Goal: Task Accomplishment & Management: Use online tool/utility

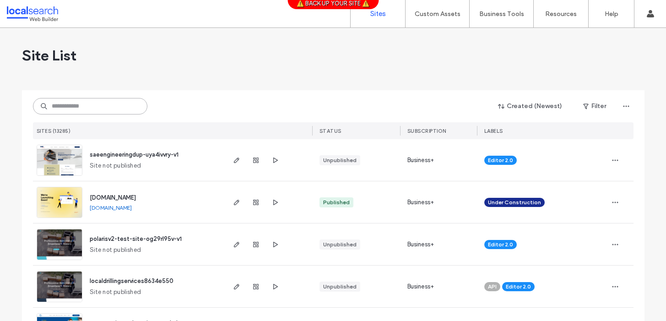
click at [67, 110] on input at bounding box center [90, 106] width 114 height 16
paste input "********"
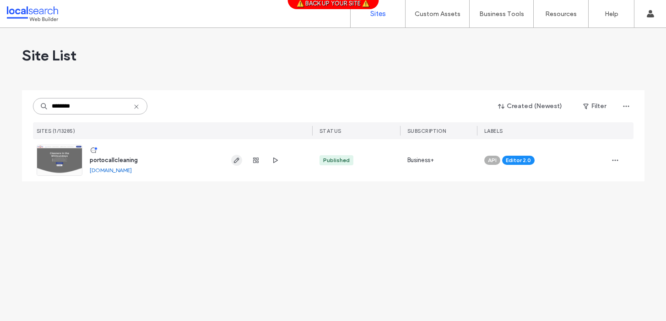
type input "********"
click at [236, 163] on icon "button" at bounding box center [236, 159] width 7 height 7
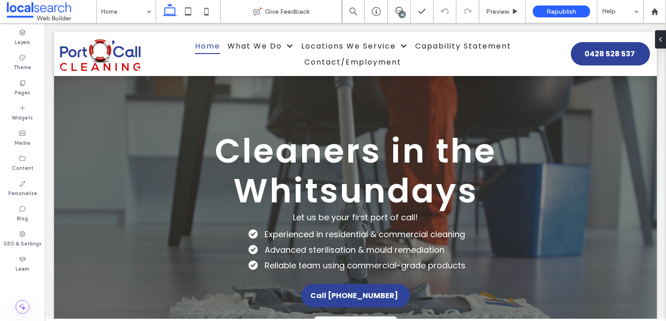
click at [400, 12] on div "42" at bounding box center [401, 14] width 7 height 7
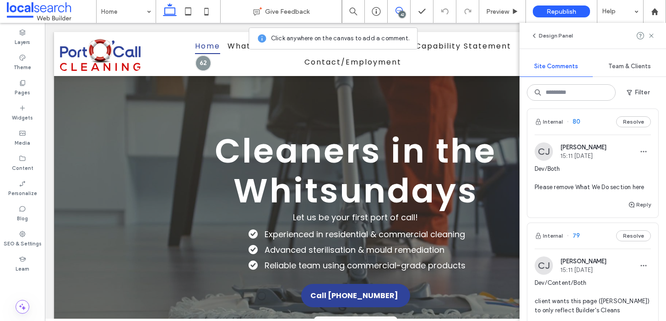
scroll to position [156, 0]
click at [583, 190] on span "Dev/Both Please remove What We Do section here" at bounding box center [592, 178] width 116 height 27
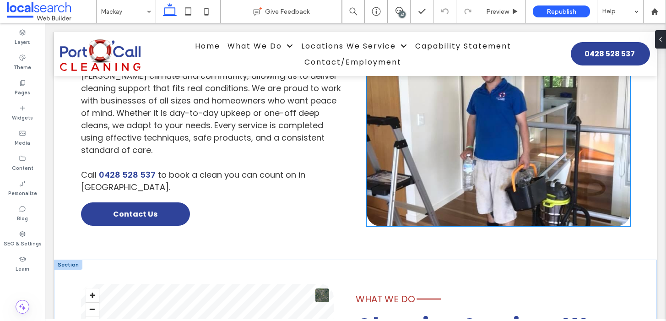
scroll to position [769, 0]
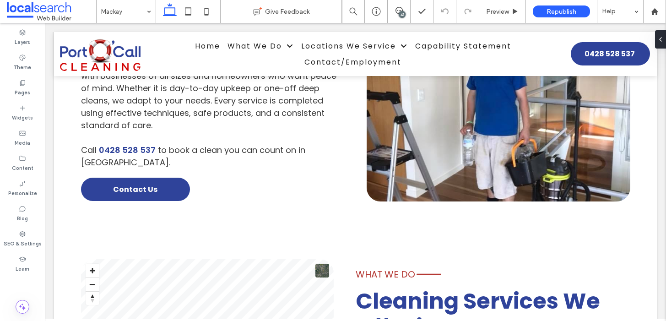
drag, startPoint x: 400, startPoint y: 11, endPoint x: 406, endPoint y: 22, distance: 11.7
click at [400, 11] on div "42" at bounding box center [398, 10] width 22 height 7
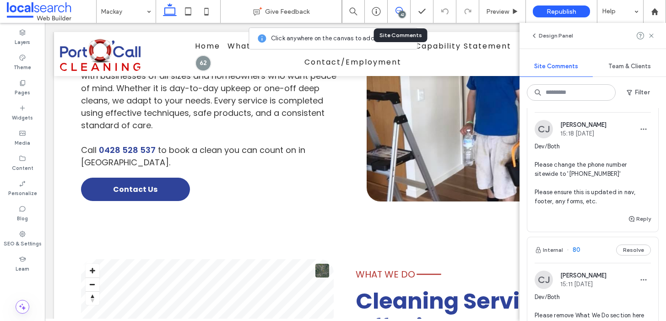
scroll to position [28, 0]
click at [535, 34] on icon "button" at bounding box center [533, 35] width 7 height 7
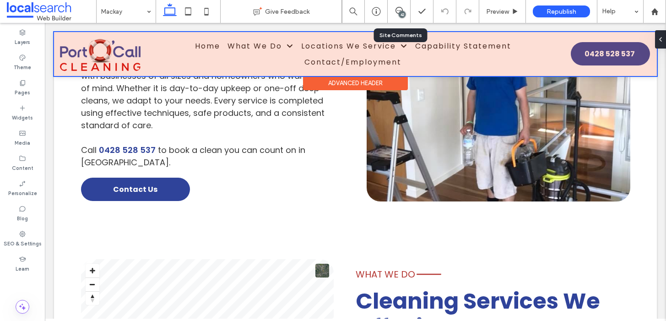
scroll to position [0, 0]
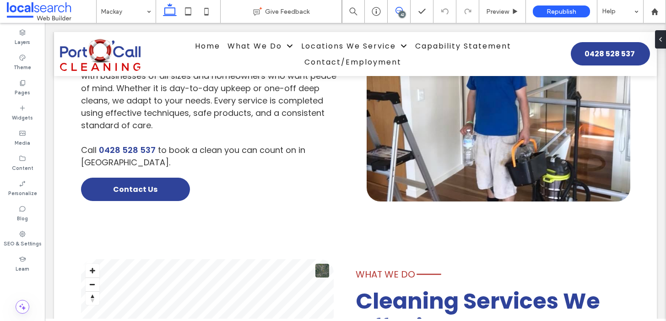
click at [398, 11] on use at bounding box center [398, 10] width 7 height 7
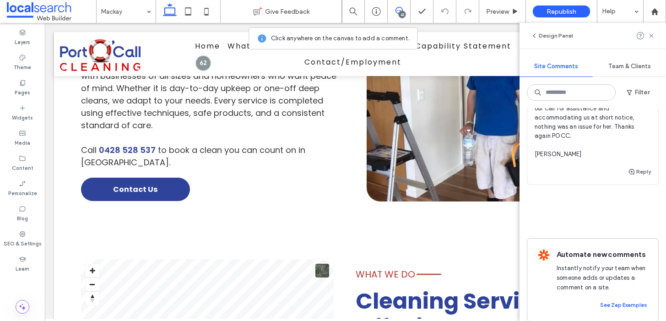
scroll to position [9622, 0]
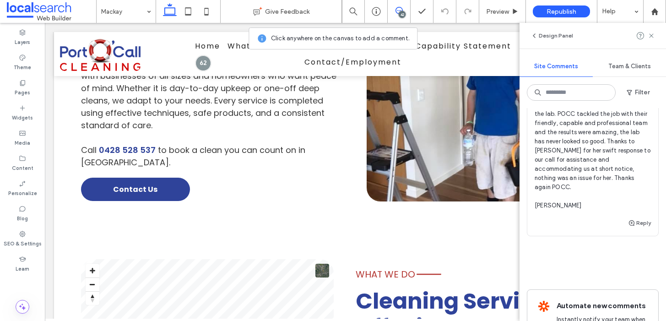
click at [580, 210] on span "Dev/Both Please update with the following 2 testimonials. I have used Port o’ C…" at bounding box center [592, 68] width 116 height 284
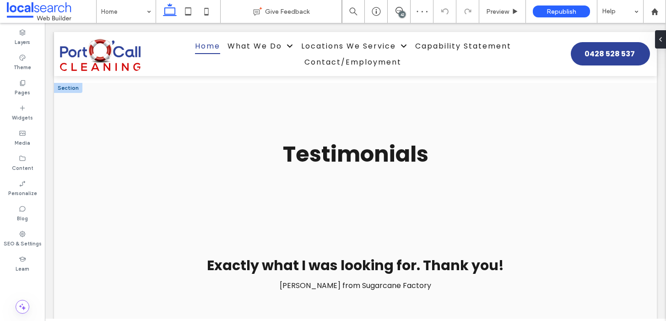
scroll to position [1895, 0]
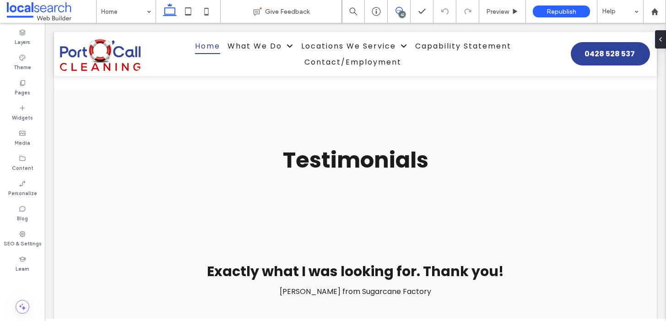
click at [396, 11] on icon at bounding box center [398, 10] width 7 height 7
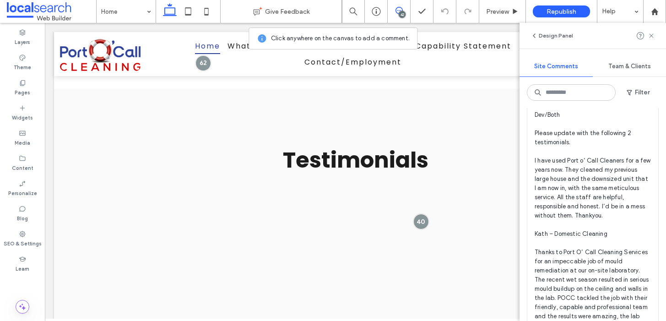
scroll to position [9439, 0]
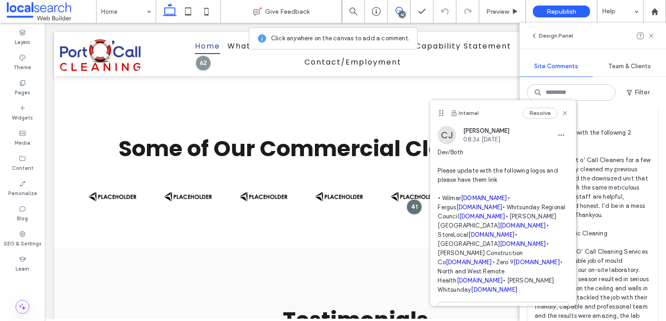
scroll to position [1736, 0]
click at [561, 112] on icon at bounding box center [564, 112] width 7 height 7
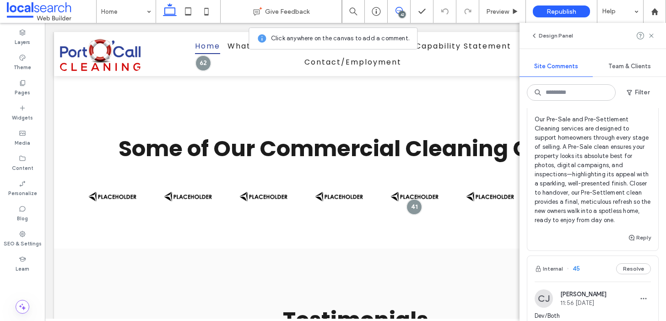
scroll to position [8231, 0]
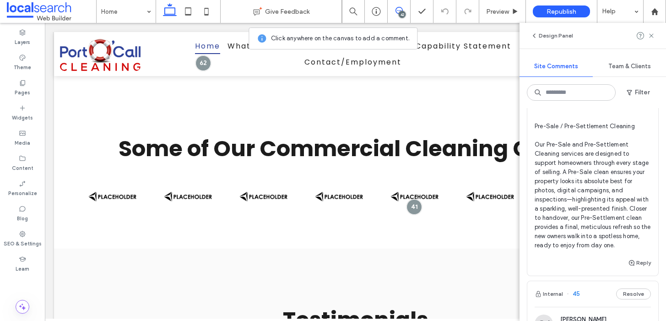
click at [624, 220] on span "Dev/Both Please separate Spring Cleaning and Pre-Sale/Pre-Settlement Cleaning i…" at bounding box center [592, 84] width 116 height 329
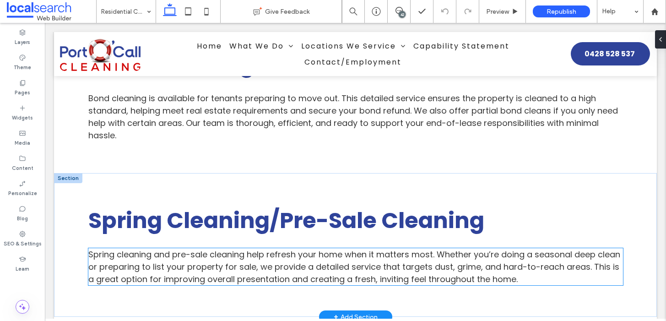
scroll to position [1536, 0]
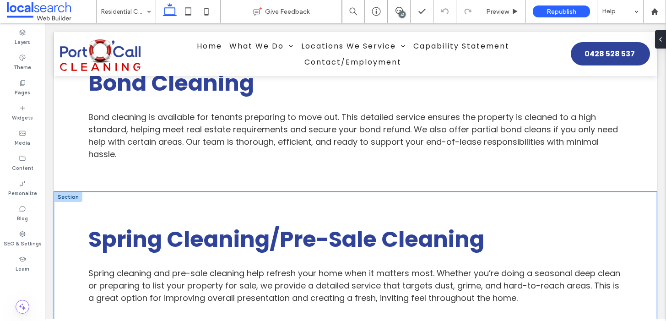
click at [380, 192] on div "Spring Cleaning/Pre-Sale Cleaning Spring cleaning and pre-sale cleaning help re…" at bounding box center [355, 264] width 549 height 144
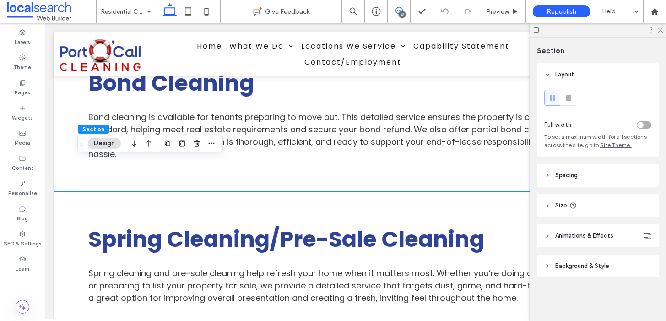
click at [399, 7] on use at bounding box center [398, 10] width 7 height 7
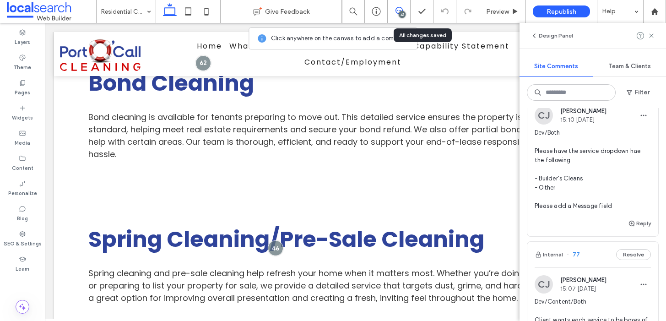
scroll to position [475, 0]
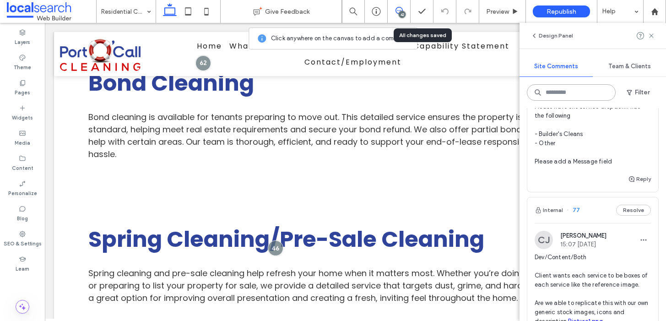
click at [560, 91] on input at bounding box center [571, 92] width 89 height 16
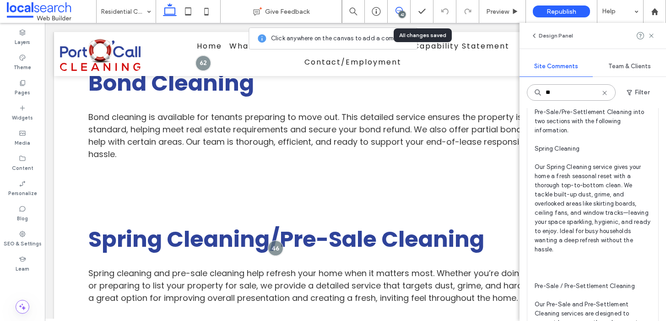
scroll to position [106, 0]
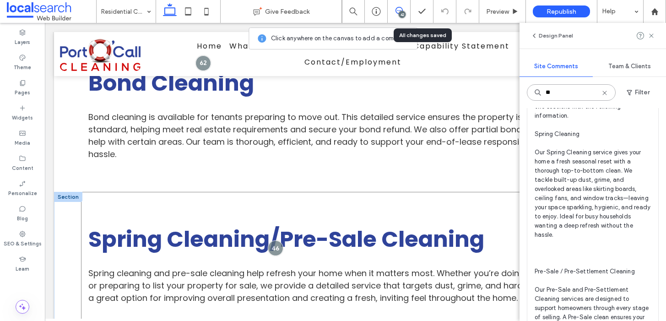
type input "**"
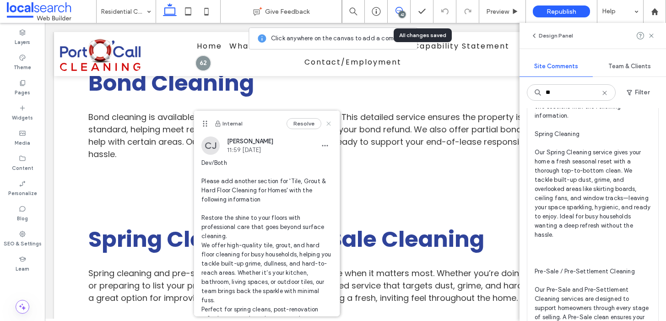
click at [327, 124] on use at bounding box center [329, 123] width 4 height 4
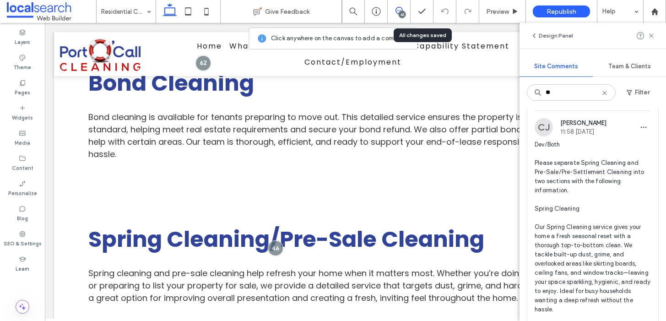
scroll to position [22, 0]
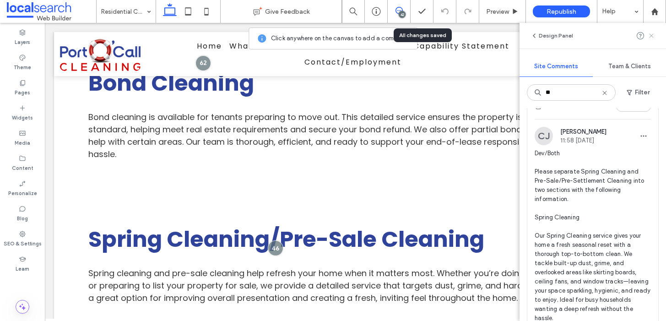
click at [651, 39] on icon at bounding box center [650, 35] width 7 height 7
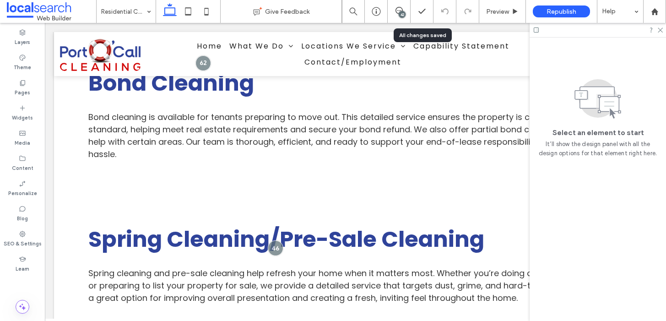
scroll to position [0, 0]
click at [658, 36] on div at bounding box center [597, 30] width 136 height 14
click at [663, 31] on div at bounding box center [597, 30] width 136 height 14
click at [661, 29] on icon at bounding box center [659, 30] width 6 height 6
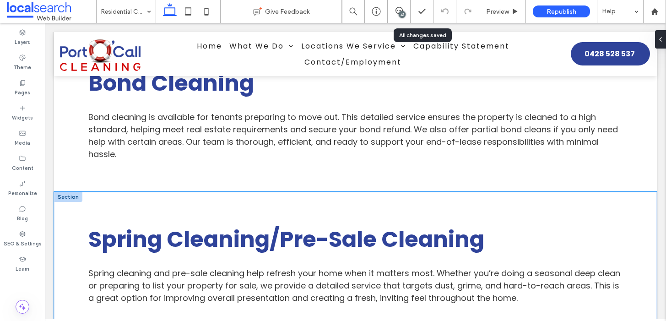
click at [450, 192] on div "Spring Cleaning/Pre-Sale Cleaning Spring cleaning and pre-sale cleaning help re…" at bounding box center [355, 264] width 549 height 144
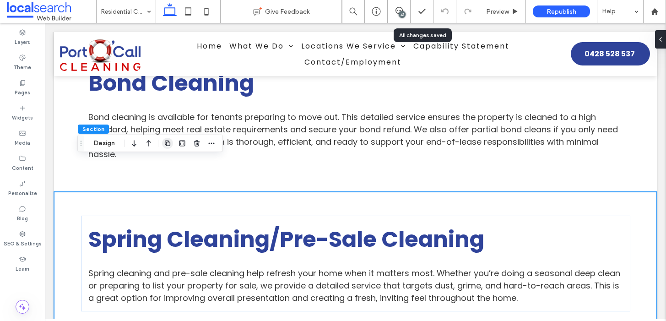
click at [167, 144] on icon "button" at bounding box center [167, 143] width 7 height 7
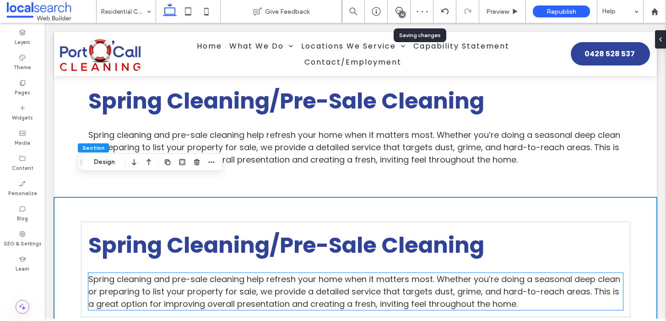
scroll to position [1661, 0]
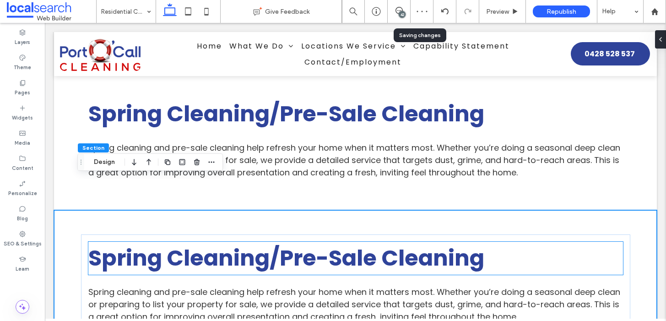
click at [310, 242] on strong "Spring Cleaning/Pre-Sale Cleaning" at bounding box center [286, 257] width 396 height 31
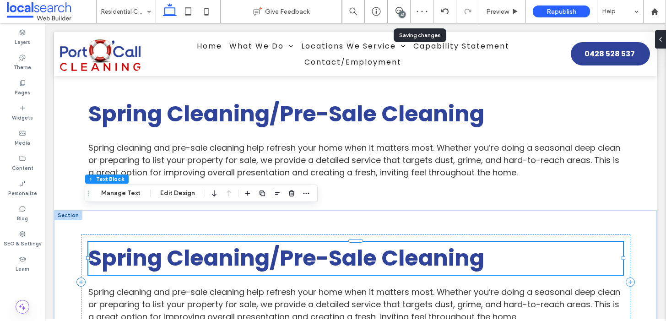
click at [310, 242] on strong "Spring Cleaning/Pre-Sale Cleaning" at bounding box center [286, 257] width 396 height 31
click at [258, 242] on strong "Spring Cleaning/Pre-Sale Cleaning" at bounding box center [286, 257] width 396 height 31
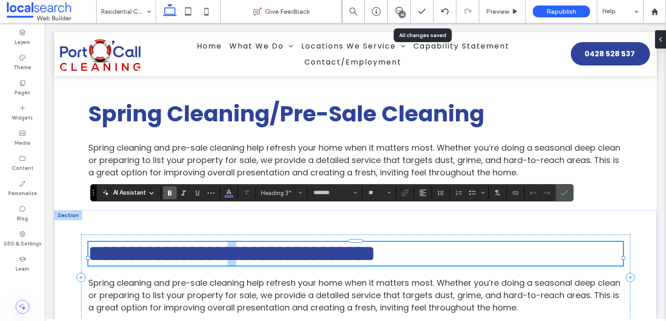
drag, startPoint x: 285, startPoint y: 224, endPoint x: 280, endPoint y: 225, distance: 6.0
click at [280, 242] on strong "**********" at bounding box center [231, 253] width 287 height 22
click at [279, 242] on strong "**********" at bounding box center [231, 253] width 287 height 22
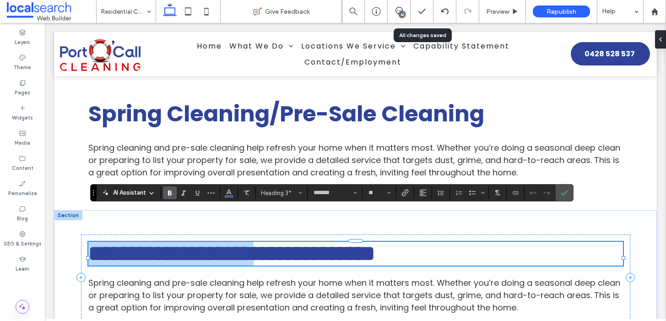
drag, startPoint x: 279, startPoint y: 225, endPoint x: 125, endPoint y: 235, distance: 154.0
click at [125, 242] on strong "**********" at bounding box center [231, 253] width 287 height 22
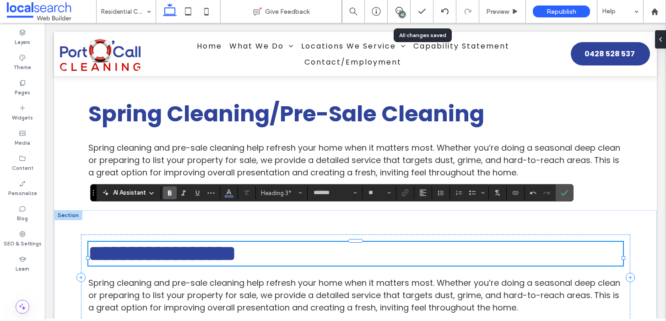
click at [183, 242] on strong "**********" at bounding box center [162, 253] width 148 height 22
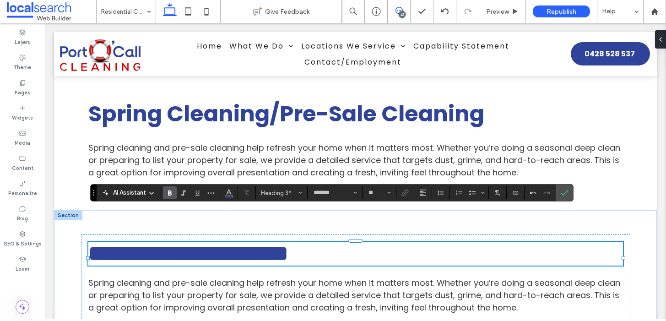
drag, startPoint x: 397, startPoint y: 13, endPoint x: 369, endPoint y: 7, distance: 28.1
click at [397, 13] on icon at bounding box center [398, 10] width 7 height 7
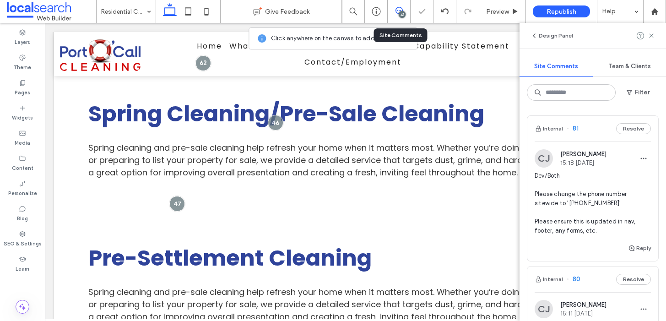
click at [587, 100] on div "Design Panel Site Comments Team & Clients Filter Internal 81 Resolve CJ Cayde J…" at bounding box center [592, 172] width 146 height 298
click at [586, 95] on input at bounding box center [571, 92] width 89 height 16
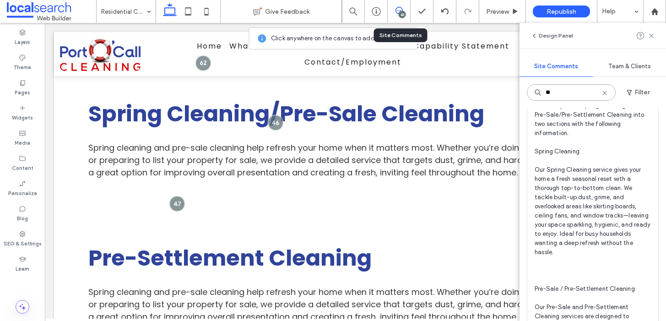
scroll to position [94, 0]
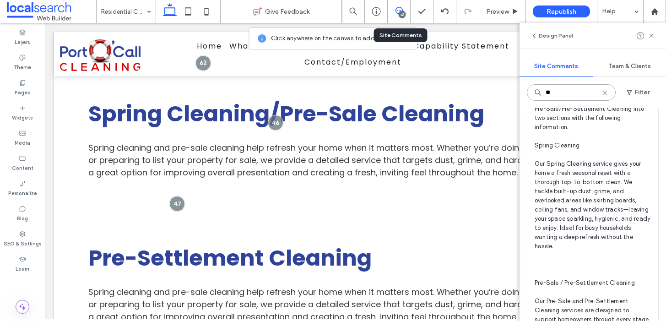
type input "**"
click at [581, 285] on span "Dev/Both Please separate Spring Cleaning and Pre-Sale/Pre-Settlement Cleaning i…" at bounding box center [592, 241] width 116 height 329
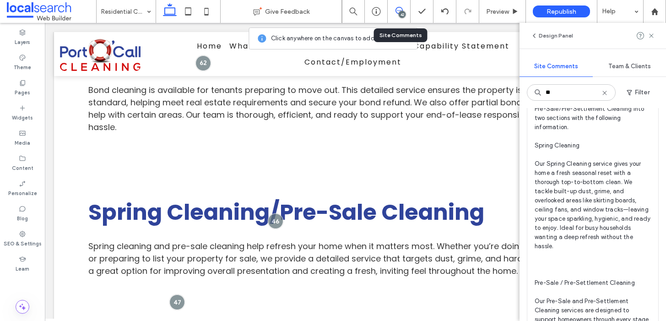
click at [581, 285] on span "Dev/Both Please separate Spring Cleaning and Pre-Sale/Pre-Settlement Cleaning i…" at bounding box center [592, 241] width 116 height 329
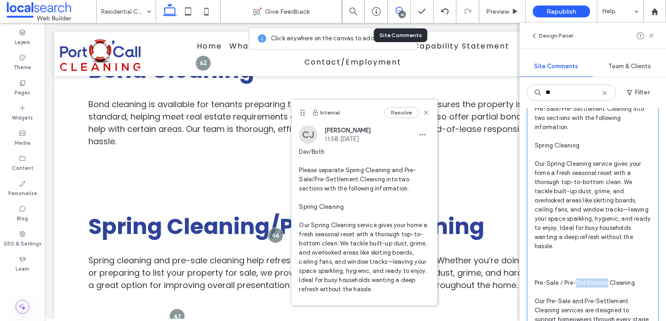
click at [581, 285] on body ".wqwq-1{fill:#231f20;} .cls-1q, .cls-2q { fill-rule: evenodd; } .cls-2q { fill:…" at bounding box center [333, 160] width 666 height 321
click at [563, 285] on span "Dev/Both Please separate Spring Cleaning and Pre-Sale/Pre-Settlement Cleaning i…" at bounding box center [592, 241] width 116 height 329
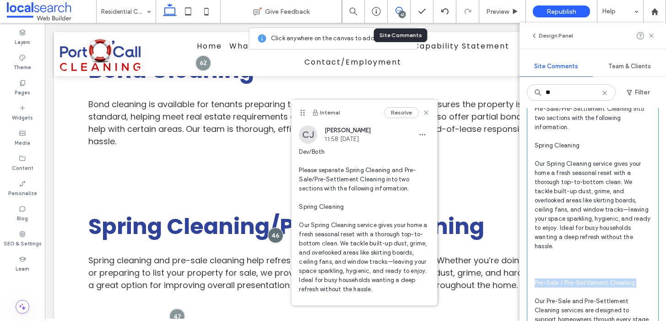
copy span "Pre-Sale / Pre-Settlement Cleaning"
click at [424, 111] on use at bounding box center [426, 112] width 4 height 4
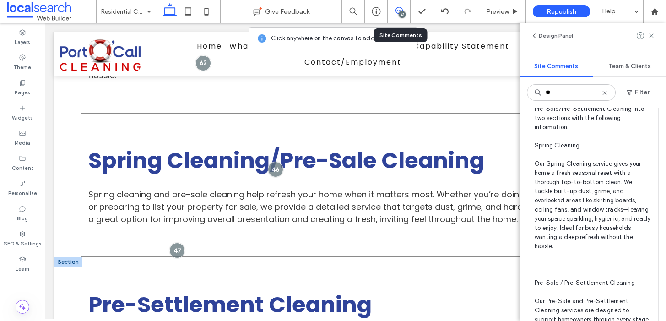
scroll to position [1620, 0]
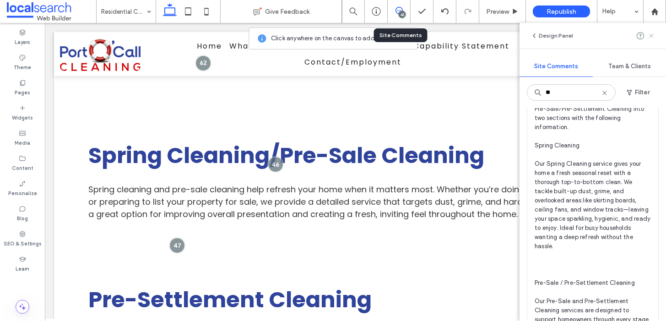
click at [650, 36] on icon at bounding box center [650, 35] width 7 height 7
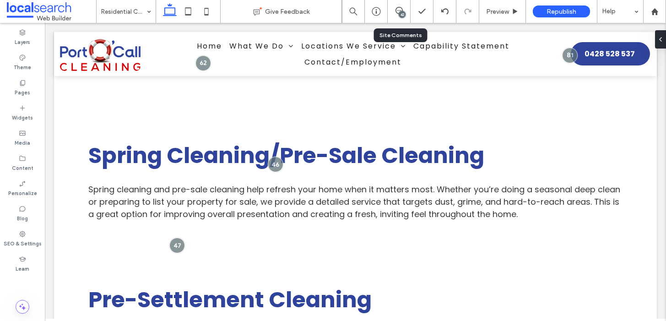
scroll to position [0, 0]
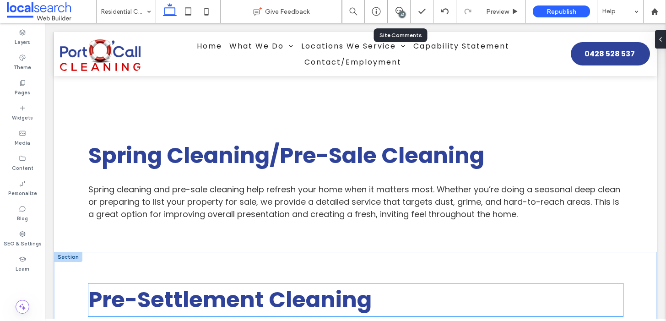
click at [195, 284] on strong "Pre-Settlement Cleaning" at bounding box center [229, 299] width 283 height 31
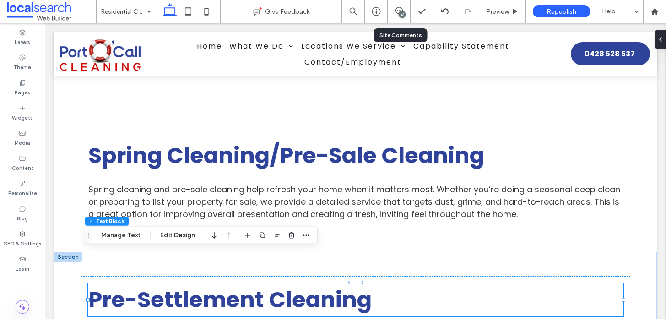
click at [195, 284] on strong "Pre-Settlement Cleaning" at bounding box center [229, 299] width 283 height 31
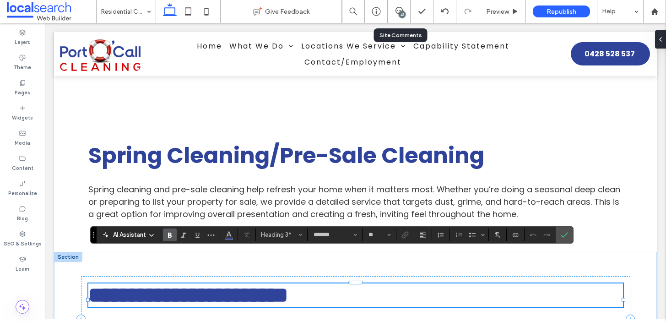
click at [100, 284] on strong "**********" at bounding box center [188, 295] width 200 height 22
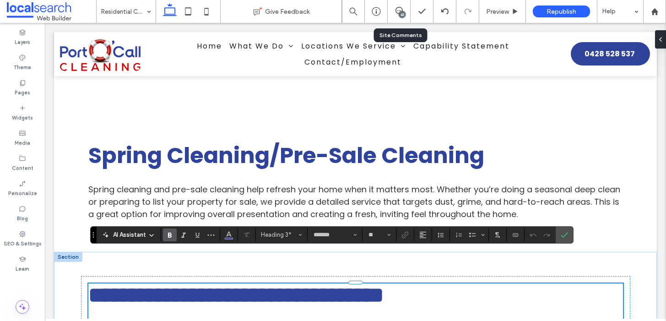
scroll to position [1765, 0]
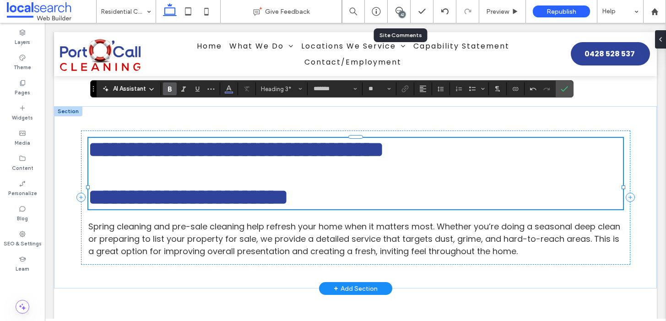
click at [288, 188] on strong "**********" at bounding box center [188, 197] width 200 height 22
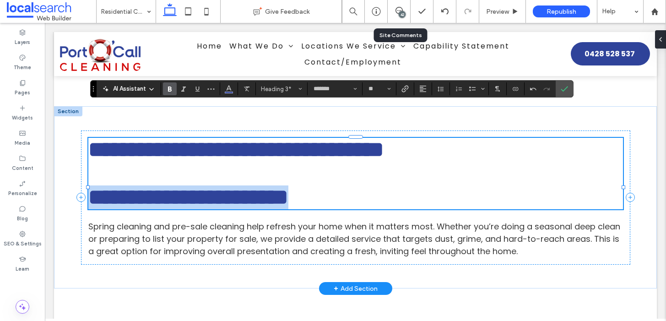
click at [288, 188] on strong "**********" at bounding box center [188, 197] width 200 height 22
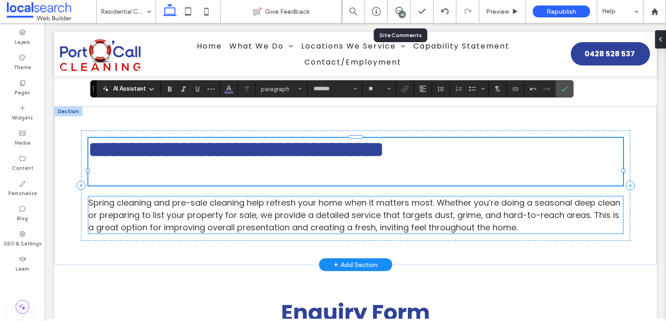
type input "**"
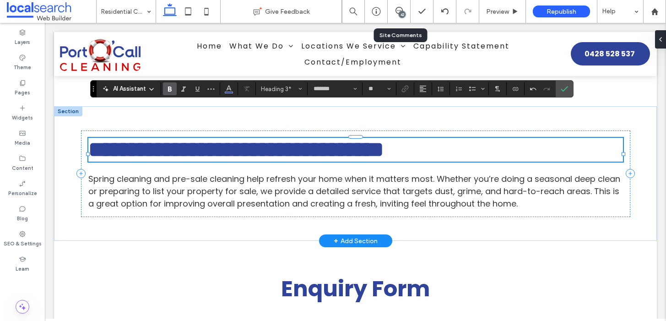
click at [187, 139] on strong "**********" at bounding box center [236, 150] width 296 height 22
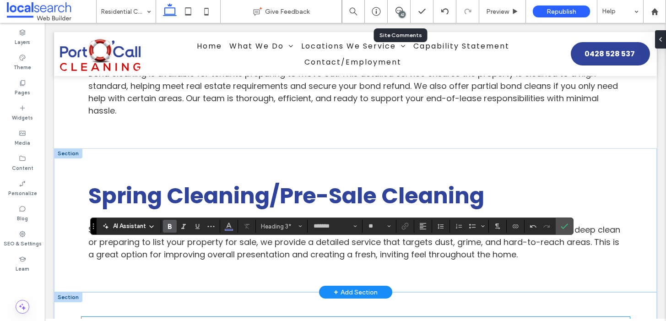
scroll to position [1557, 0]
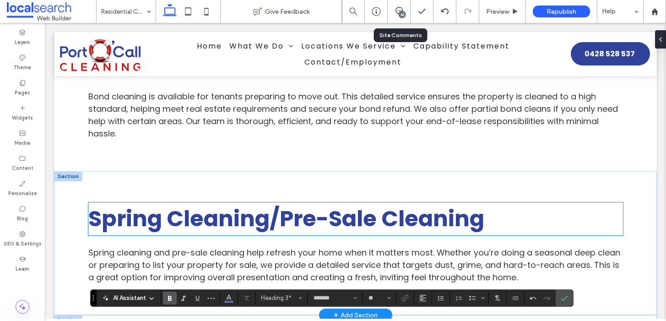
click at [228, 203] on strong "Spring Cleaning/Pre-Sale Cleaning" at bounding box center [286, 218] width 396 height 31
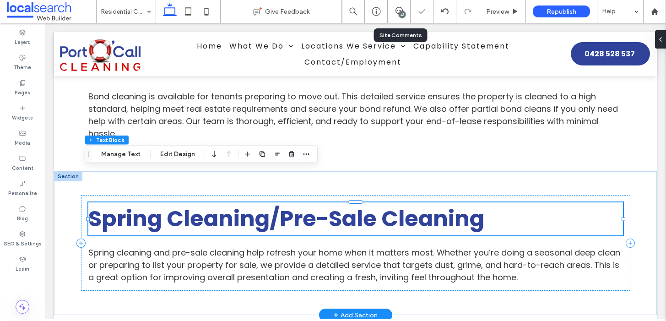
click at [228, 203] on strong "Spring Cleaning/Pre-Sale Cleaning" at bounding box center [286, 218] width 396 height 31
type input "*******"
type input "**"
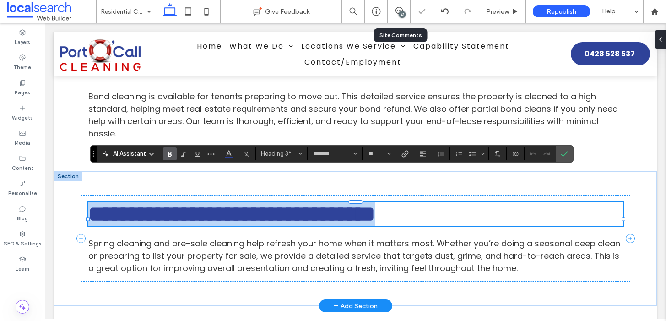
click at [228, 203] on strong "**********" at bounding box center [231, 214] width 287 height 22
click at [289, 203] on strong "**********" at bounding box center [231, 214] width 287 height 22
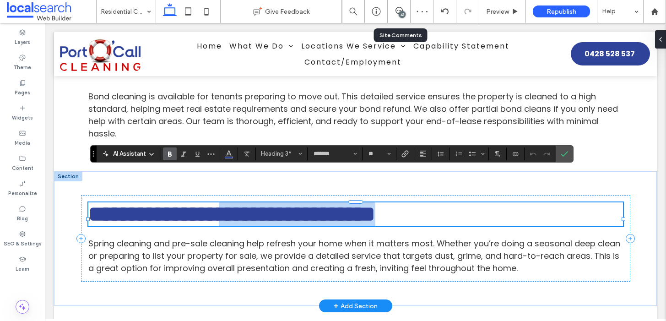
drag, startPoint x: 269, startPoint y: 183, endPoint x: 520, endPoint y: 176, distance: 251.2
click at [504, 202] on h3 "**********" at bounding box center [355, 214] width 534 height 24
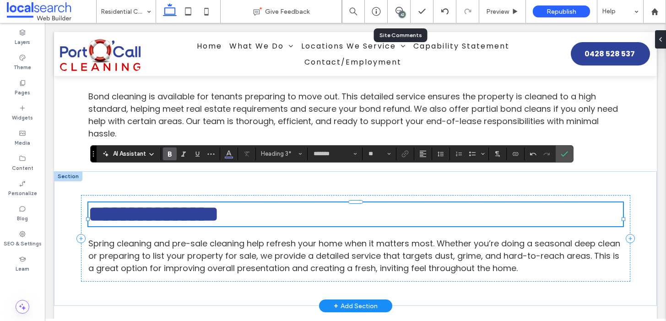
click at [429, 202] on h3 "**********" at bounding box center [355, 214] width 534 height 24
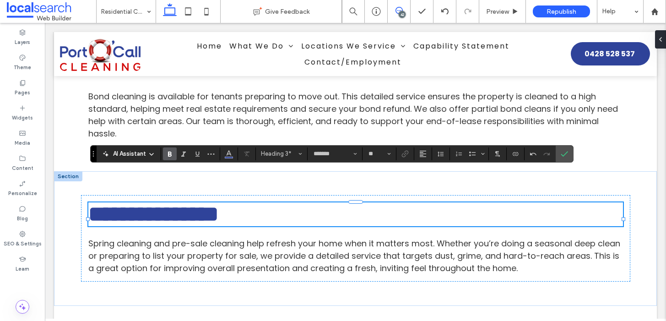
click at [395, 11] on use at bounding box center [398, 10] width 7 height 7
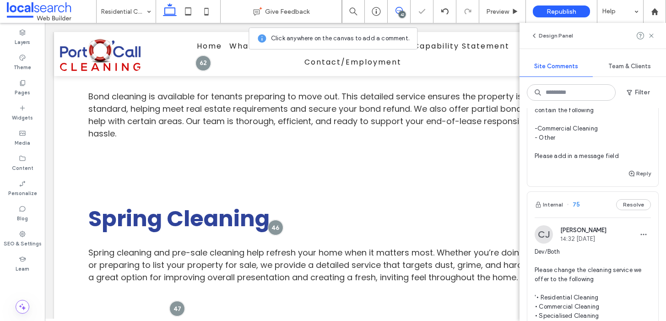
scroll to position [1161, 0]
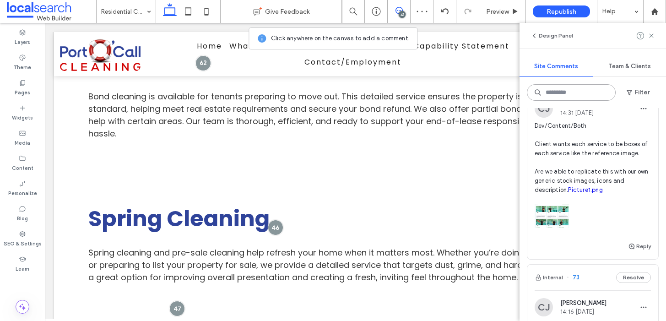
click at [550, 89] on input at bounding box center [571, 92] width 89 height 16
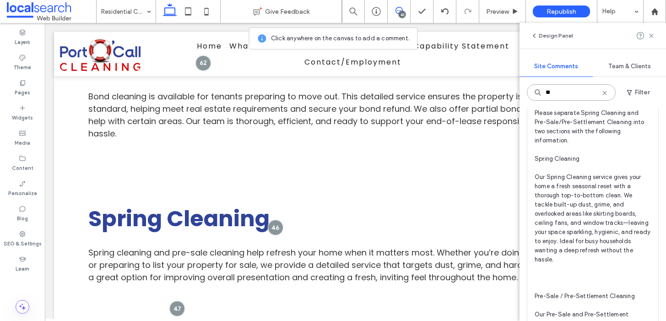
scroll to position [74, 0]
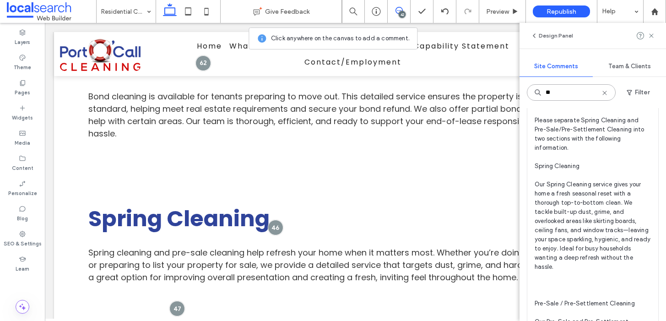
type input "**"
click at [595, 203] on span "Dev/Both Please separate Spring Cleaning and Pre-Sale/Pre-Settlement Cleaning i…" at bounding box center [592, 261] width 116 height 329
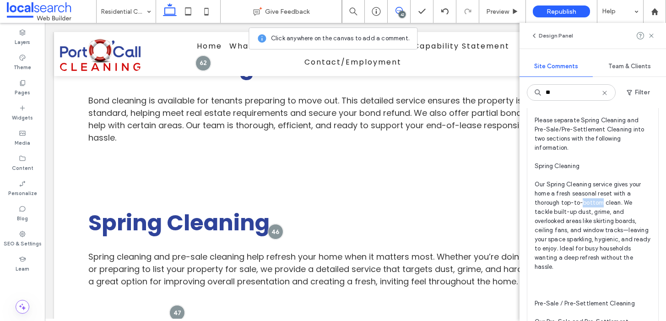
scroll to position [1549, 0]
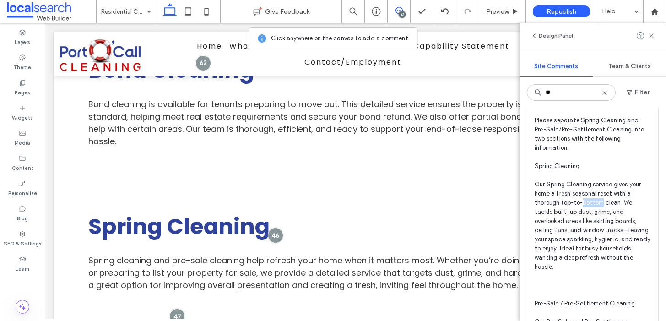
click at [595, 203] on span "Dev/Both Please separate Spring Cleaning and Pre-Sale/Pre-Settlement Cleaning i…" at bounding box center [592, 261] width 116 height 329
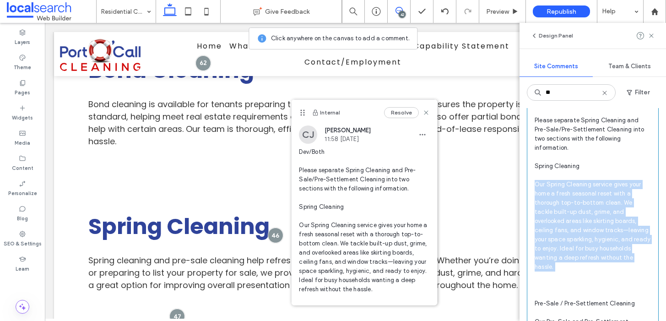
click at [595, 203] on span "Dev/Both Please separate Spring Cleaning and Pre-Sale/Pre-Settlement Cleaning i…" at bounding box center [592, 261] width 116 height 329
copy span "Our Spring Cleaning service gives your home a fresh seasonal reset with a thoro…"
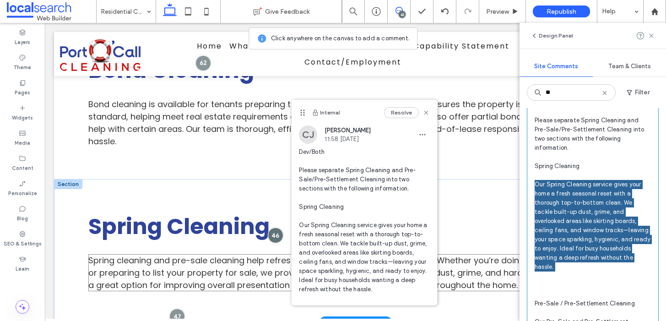
click at [216, 254] on span "Spring cleaning and pre-sale cleaning help refresh your home when it matters mo…" at bounding box center [354, 272] width 532 height 36
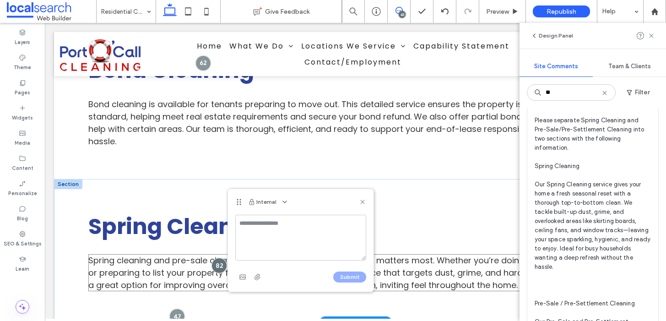
click at [216, 258] on div at bounding box center [219, 266] width 16 height 16
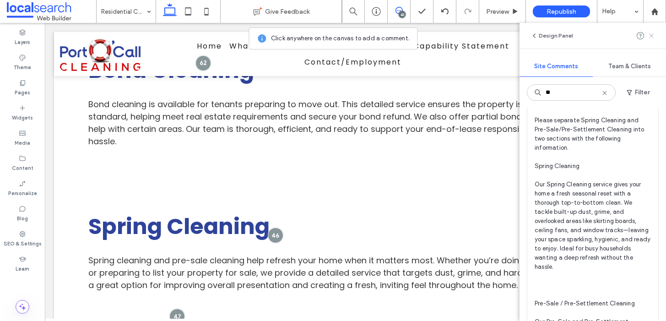
click at [648, 35] on icon at bounding box center [650, 35] width 7 height 7
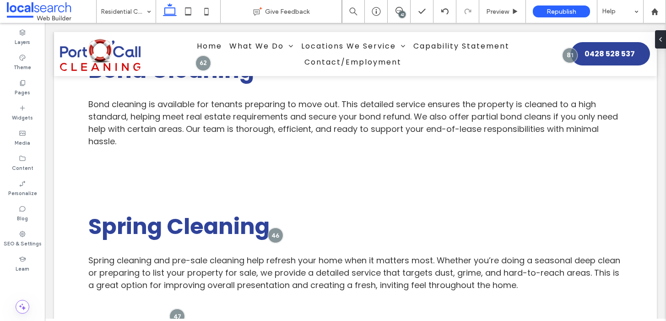
scroll to position [0, 0]
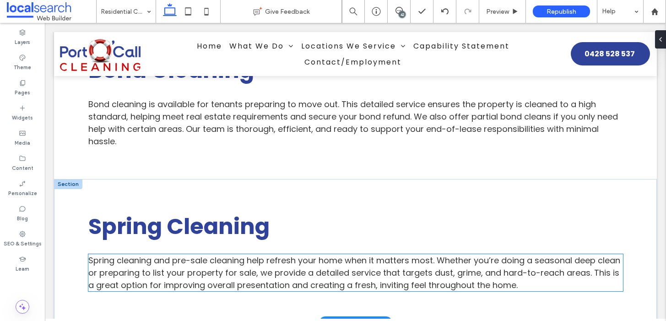
click at [277, 254] on span "Spring cleaning and pre-sale cleaning help refresh your home when it matters mo…" at bounding box center [354, 272] width 532 height 36
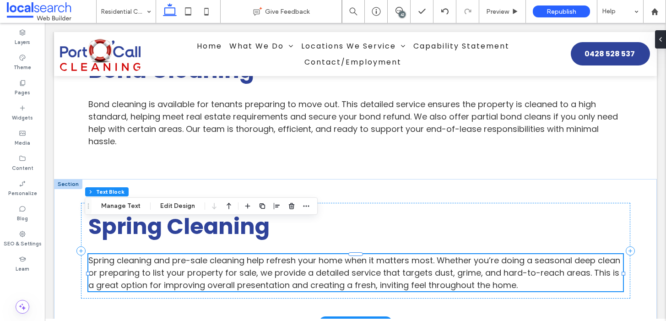
click at [277, 254] on span "Spring cleaning and pre-sale cleaning help refresh your home when it matters mo…" at bounding box center [354, 272] width 532 height 36
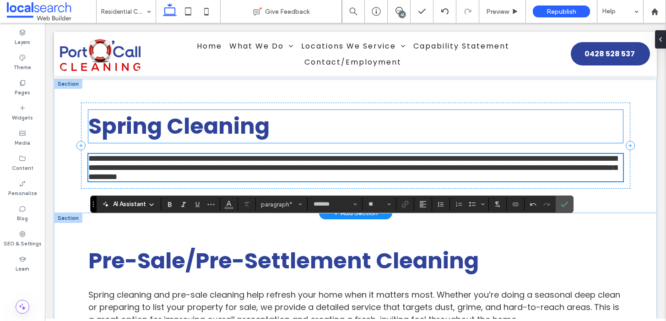
scroll to position [1704, 0]
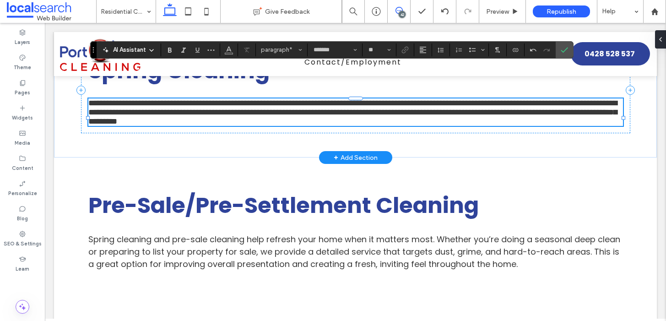
click at [397, 11] on icon at bounding box center [398, 10] width 7 height 7
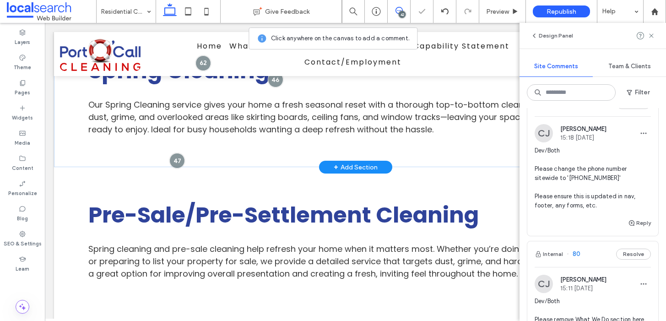
scroll to position [150, 0]
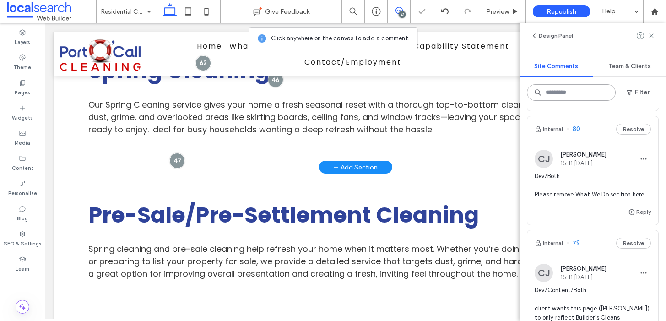
click at [555, 94] on input at bounding box center [571, 92] width 89 height 16
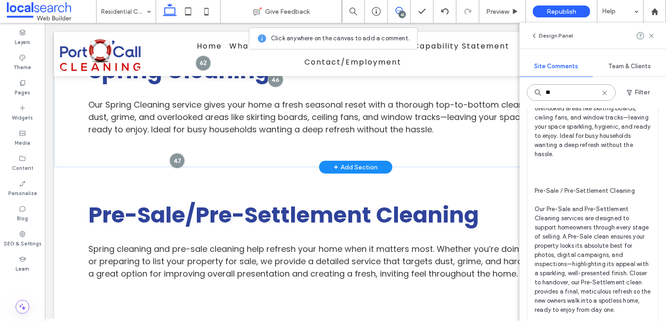
scroll to position [225, 0]
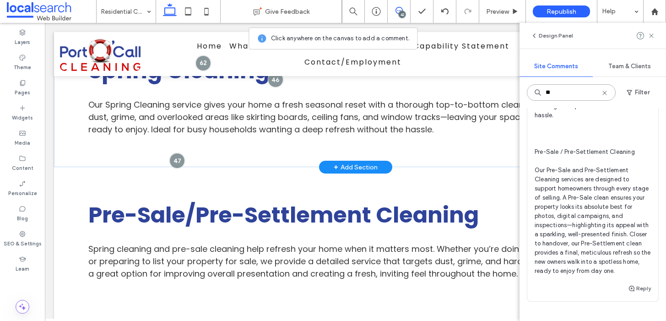
type input "**"
click at [558, 214] on span "Dev/Both Please separate Spring Cleaning and Pre-Sale/Pre-Settlement Cleaning i…" at bounding box center [592, 110] width 116 height 329
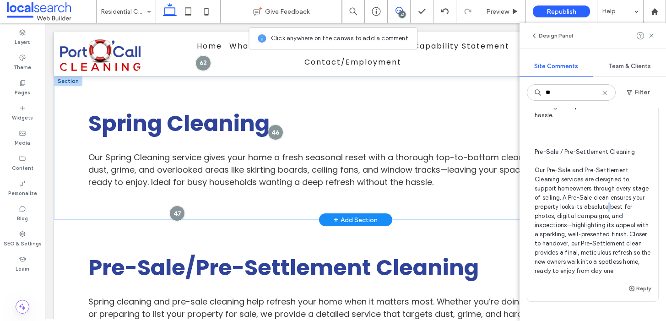
click at [558, 214] on span "Dev/Both Please separate Spring Cleaning and Pre-Sale/Pre-Settlement Cleaning i…" at bounding box center [592, 110] width 116 height 329
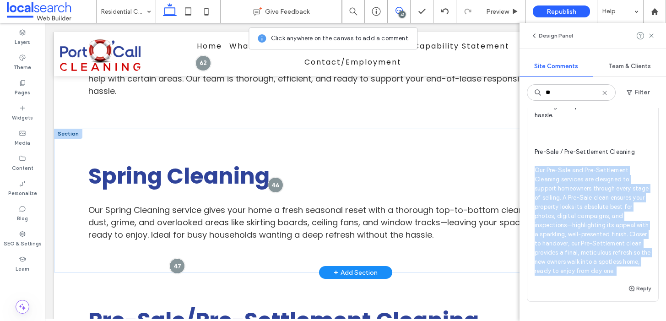
click at [558, 214] on span "Dev/Both Please separate Spring Cleaning and Pre-Sale/Pre-Settlement Cleaning i…" at bounding box center [592, 110] width 116 height 329
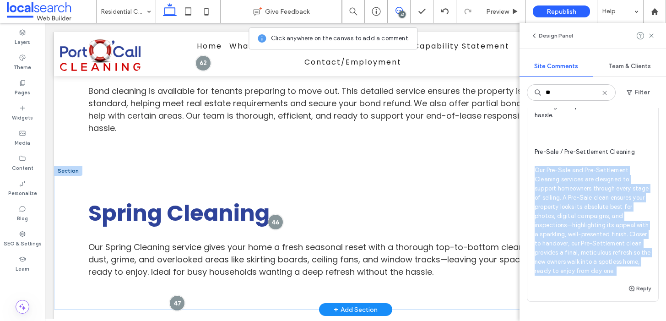
scroll to position [1549, 0]
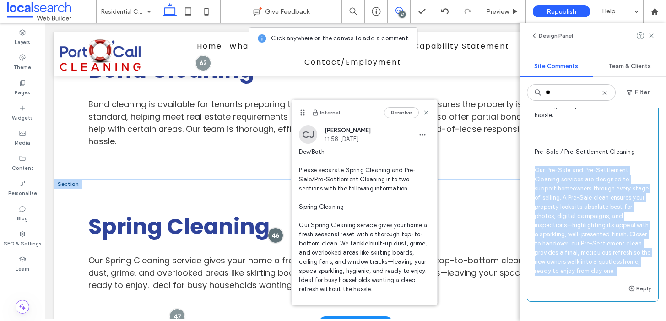
copy div "Our Pre-Sale and Pre-Settlement Cleaning services are designed to support homeo…"
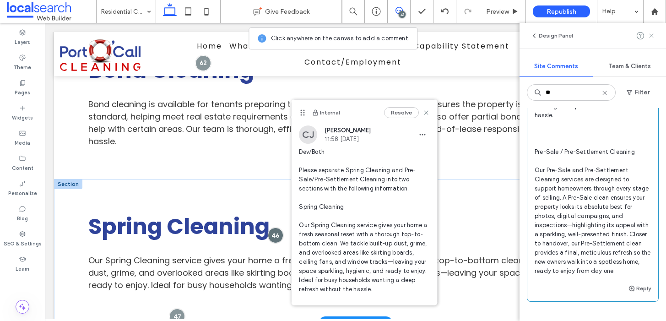
click at [652, 33] on icon at bounding box center [650, 35] width 7 height 7
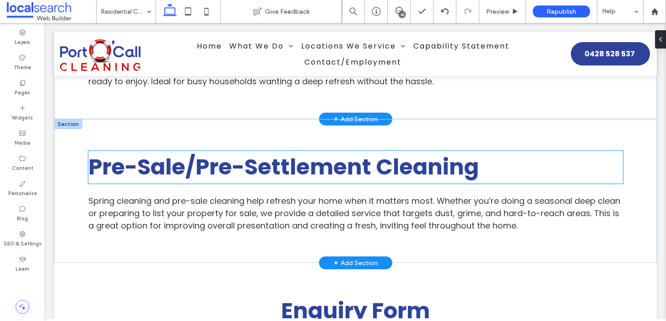
scroll to position [1727, 0]
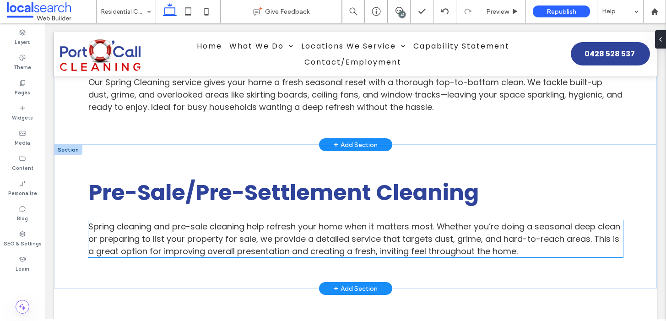
click at [263, 220] on span "Spring cleaning and pre-sale cleaning help refresh your home when it matters mo…" at bounding box center [354, 238] width 532 height 36
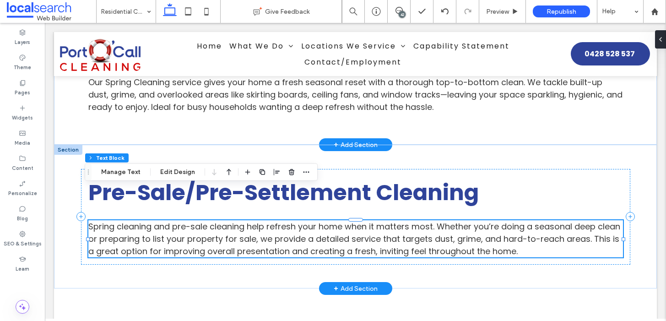
click at [263, 220] on span "Spring cleaning and pre-sale cleaning help refresh your home when it matters mo…" at bounding box center [354, 238] width 532 height 36
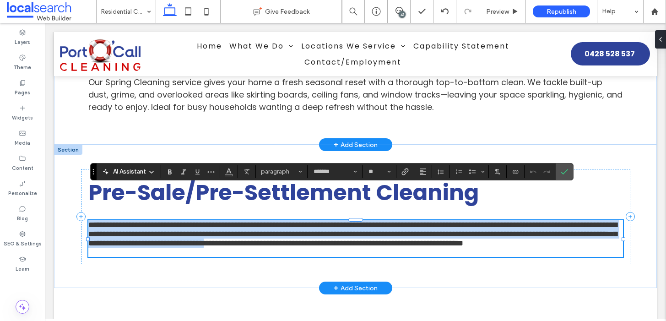
scroll to position [0, 0]
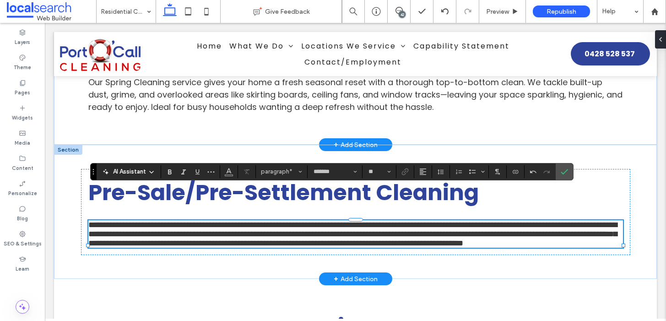
click at [403, 12] on div "42" at bounding box center [401, 14] width 7 height 7
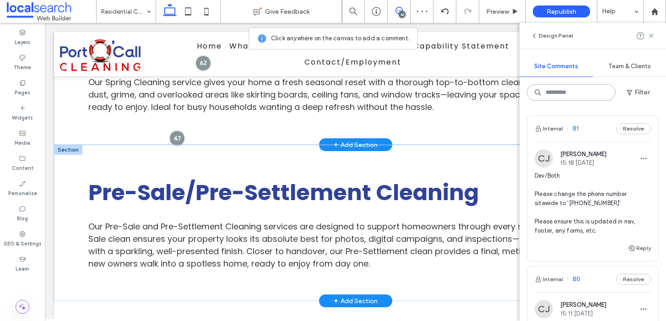
click at [564, 92] on input at bounding box center [571, 92] width 89 height 16
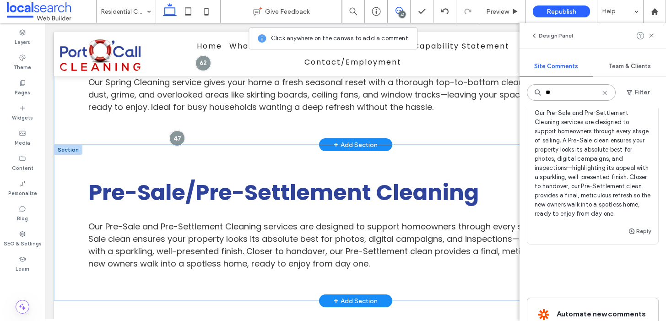
scroll to position [287, 0]
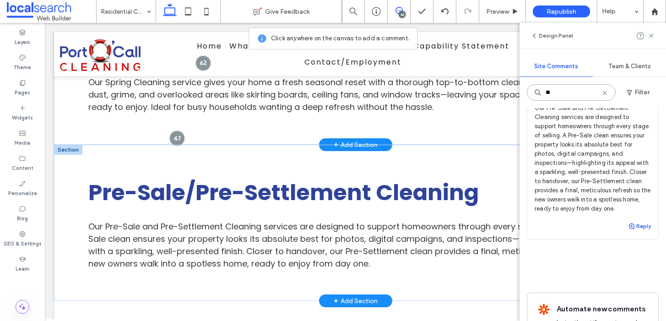
type input "**"
click at [629, 229] on use "button" at bounding box center [631, 225] width 5 height 5
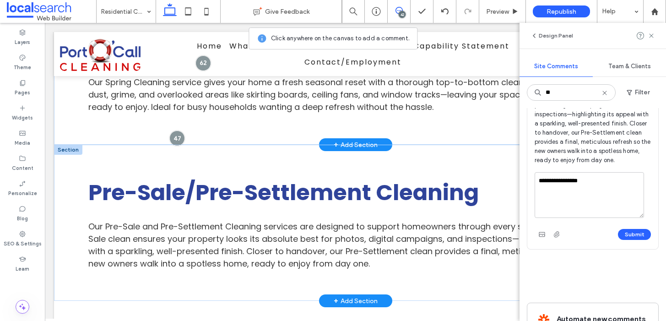
scroll to position [417, 0]
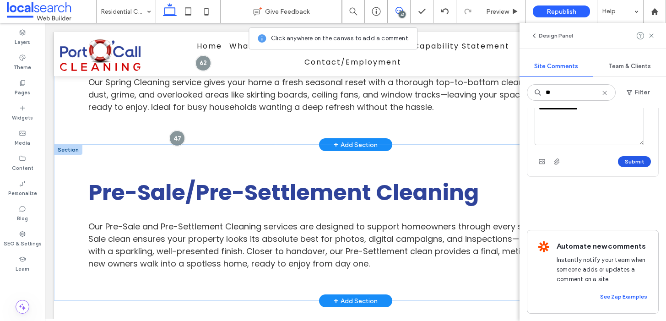
type textarea "**********"
click at [618, 162] on button "Submit" at bounding box center [634, 161] width 33 height 11
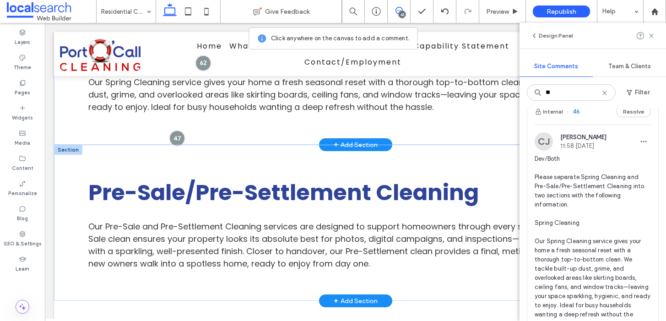
scroll to position [0, 0]
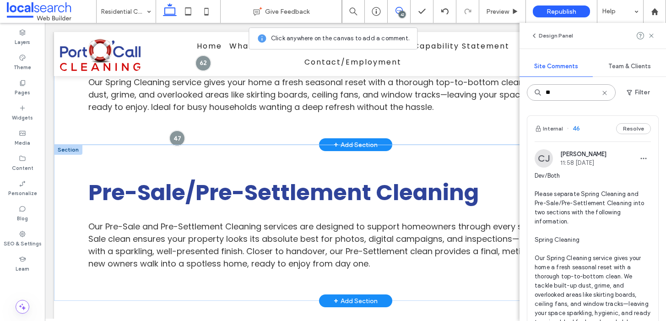
click at [576, 92] on input "**" at bounding box center [571, 92] width 89 height 16
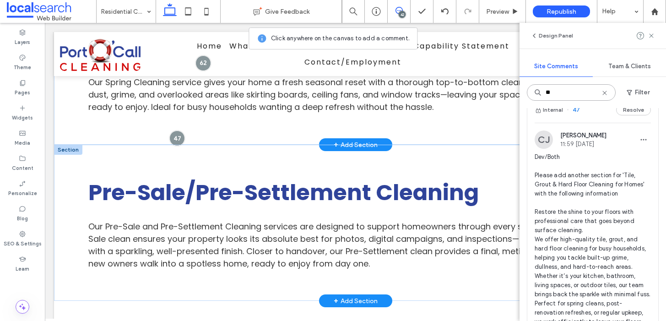
scroll to position [18, 0]
type input "**"
click at [586, 190] on span "Dev/Both Please add another section for 'Tile, Grout & Hard Floor Cleaning for …" at bounding box center [592, 253] width 116 height 201
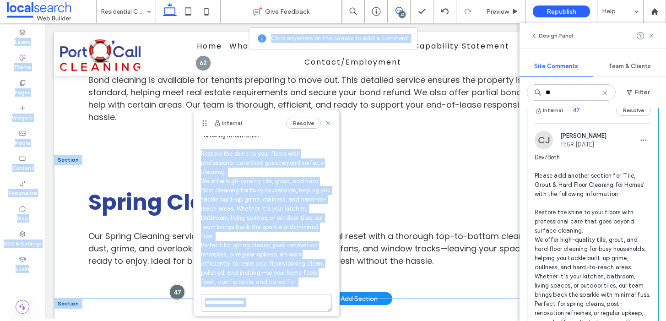
scroll to position [69, 0]
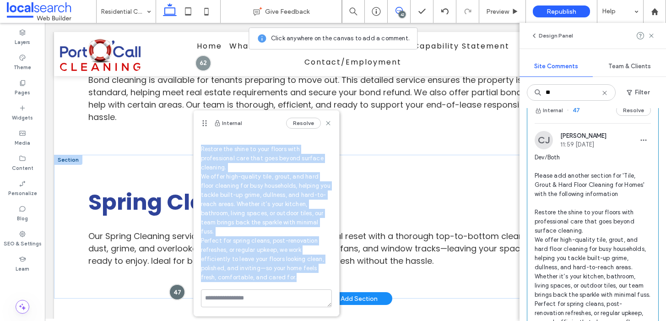
drag, startPoint x: 201, startPoint y: 217, endPoint x: 306, endPoint y: 279, distance: 121.8
click at [306, 279] on span "Dev/Both Please add another section for 'Tile, Grout & Hard Floor Cleaning for …" at bounding box center [266, 186] width 131 height 192
copy span "Restore the shine to your floors with professional care that goes beyond surfac…"
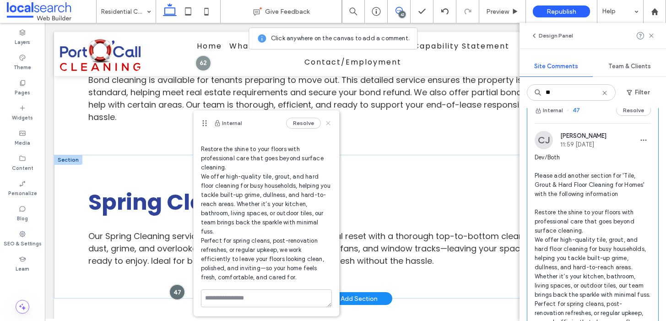
click at [326, 124] on use at bounding box center [328, 123] width 4 height 4
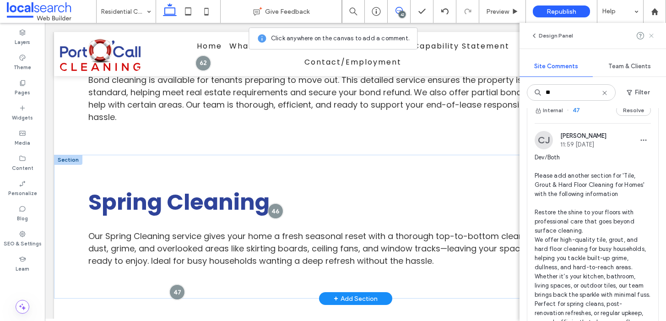
click at [652, 34] on use at bounding box center [651, 35] width 4 height 4
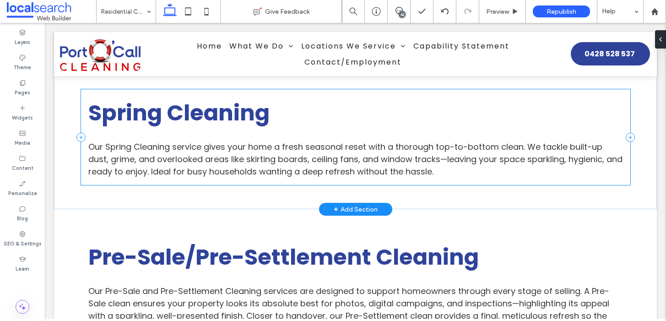
scroll to position [1697, 0]
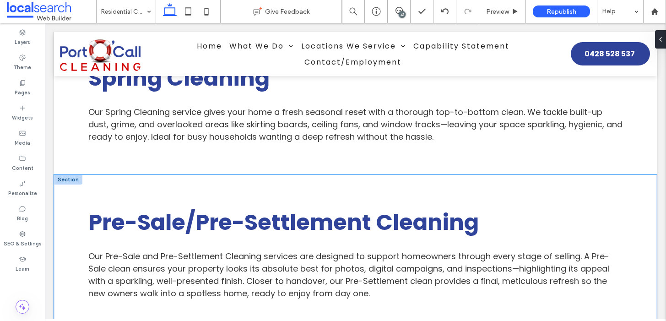
click at [246, 174] on div "Pre-Sale/Pre-Settlement Cleaning Our Pre-Sale and Pre-Settlement Cleaning servi…" at bounding box center [355, 252] width 549 height 156
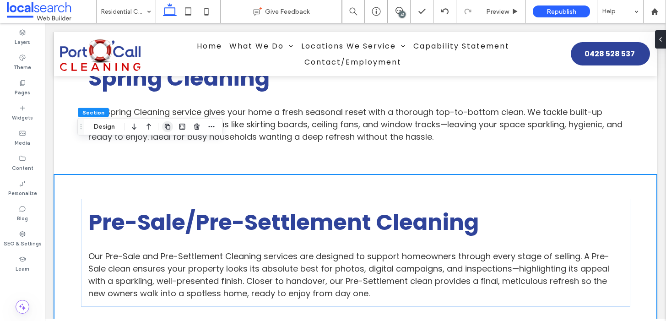
click at [172, 127] on span "button" at bounding box center [167, 126] width 11 height 11
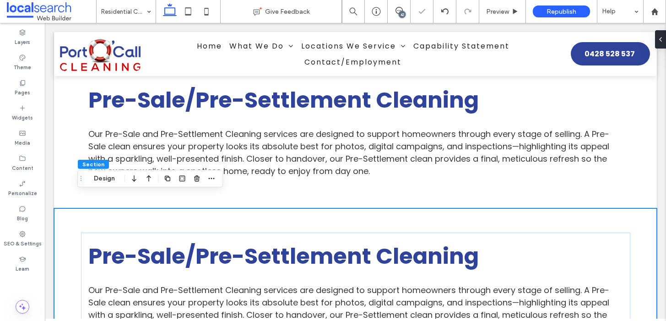
scroll to position [1871, 0]
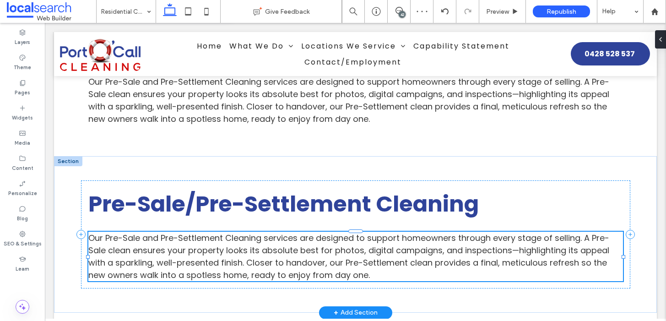
click at [242, 231] on p "Our Pre-Sale and Pre-Settlement Cleaning services are designed to support homeo…" at bounding box center [355, 255] width 534 height 49
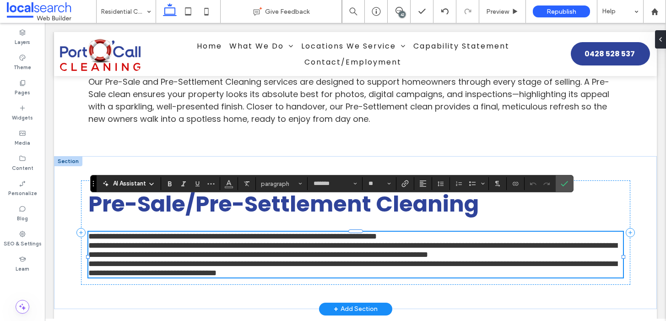
scroll to position [0, 0]
type input "**"
click at [90, 241] on span "**********" at bounding box center [352, 249] width 528 height 17
click at [89, 241] on span "**********" at bounding box center [352, 249] width 528 height 17
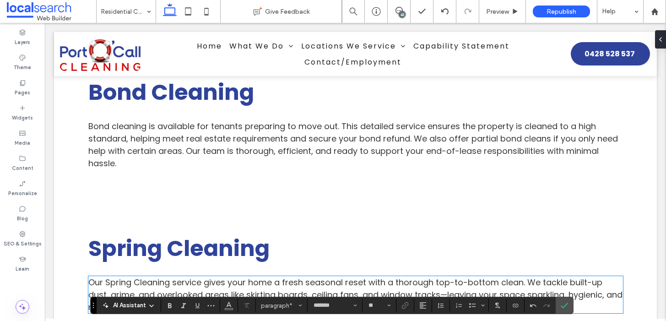
scroll to position [1818, 0]
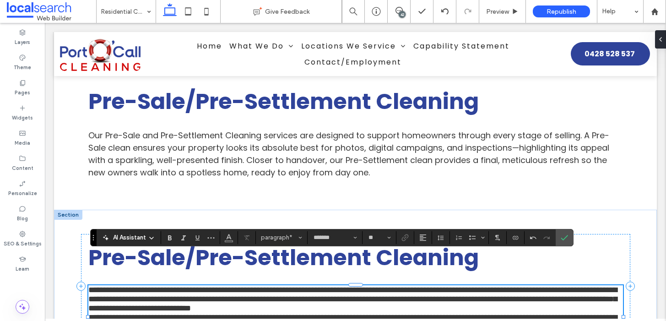
click at [524, 285] on p "**********" at bounding box center [355, 298] width 534 height 27
click at [109, 313] on span "**********" at bounding box center [352, 321] width 528 height 17
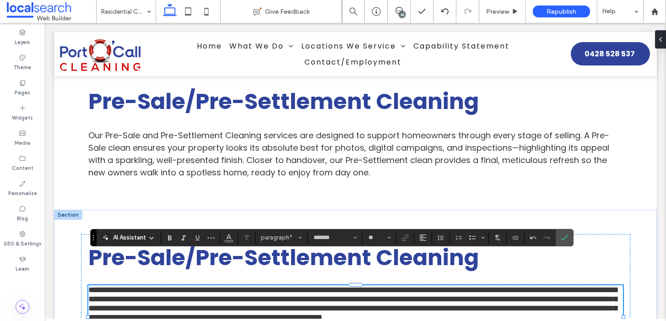
click at [403, 14] on div "42" at bounding box center [401, 14] width 7 height 7
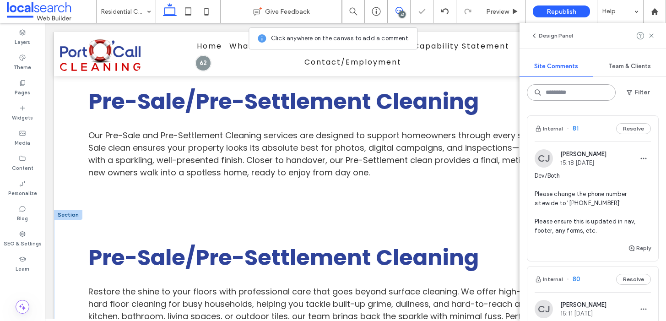
click at [567, 94] on input at bounding box center [571, 92] width 89 height 16
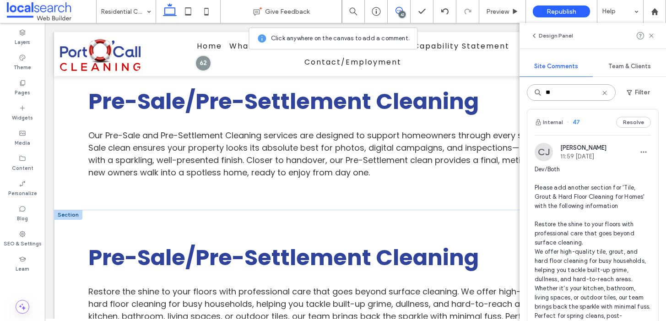
scroll to position [15, 0]
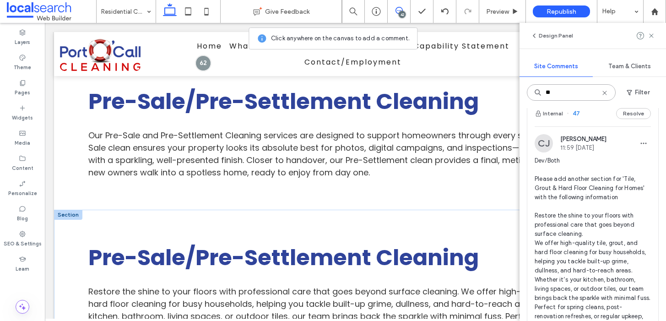
type input "**"
drag, startPoint x: 554, startPoint y: 199, endPoint x: 621, endPoint y: 179, distance: 69.2
click at [621, 179] on span "Dev/Both Please add another section for 'Tile, Grout & Hard Floor Cleaning for …" at bounding box center [592, 256] width 116 height 201
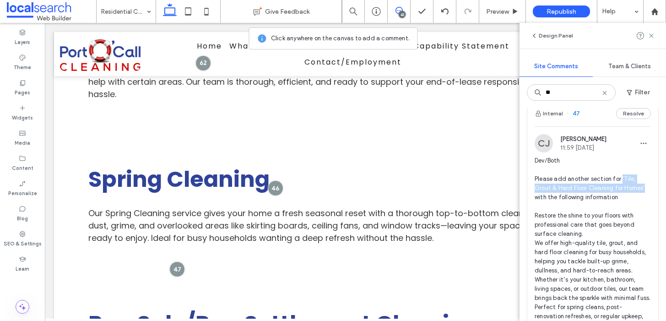
scroll to position [1573, 0]
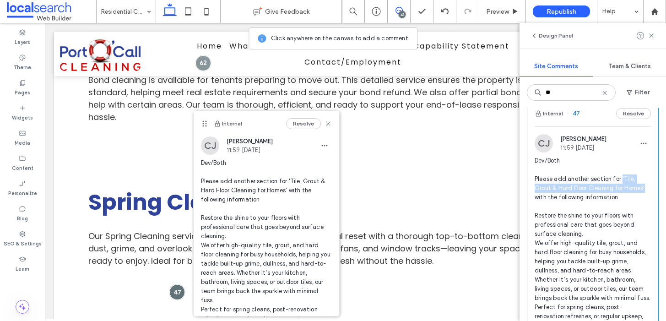
copy span "'Tile, Grout & Hard Floor Cleaning for Homes'"
click at [649, 36] on icon at bounding box center [650, 35] width 7 height 7
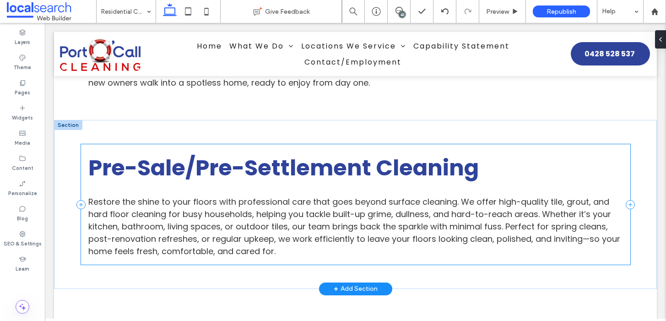
scroll to position [1901, 0]
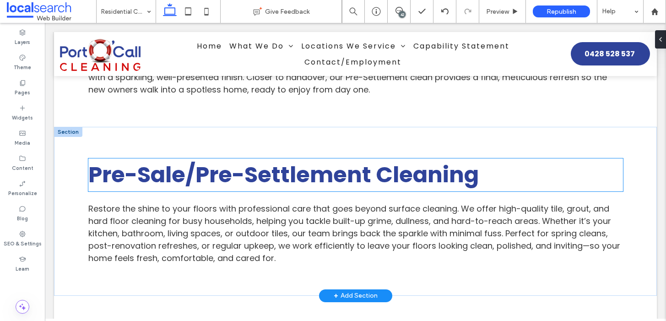
click at [192, 159] on strong "Pre-Sale/Pre-Settlement Cleaning" at bounding box center [283, 174] width 390 height 31
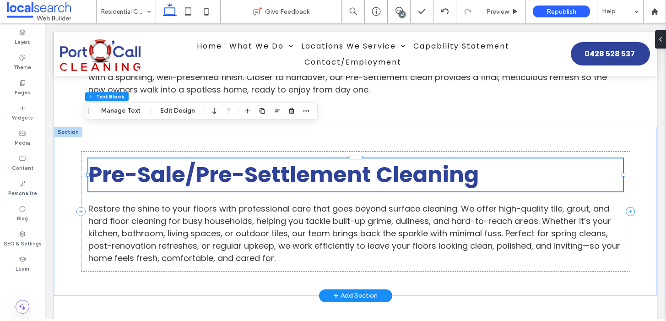
click at [192, 159] on strong "Pre-Sale/Pre-Settlement Cleaning" at bounding box center [283, 174] width 390 height 31
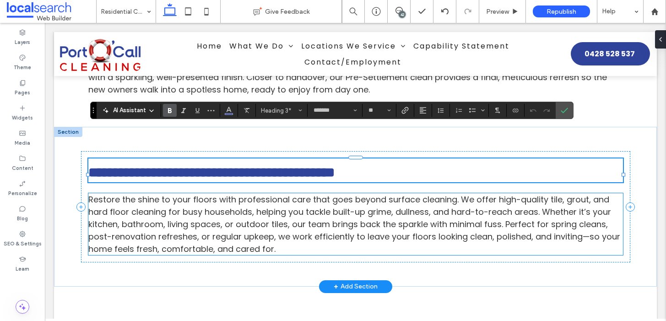
type input "**"
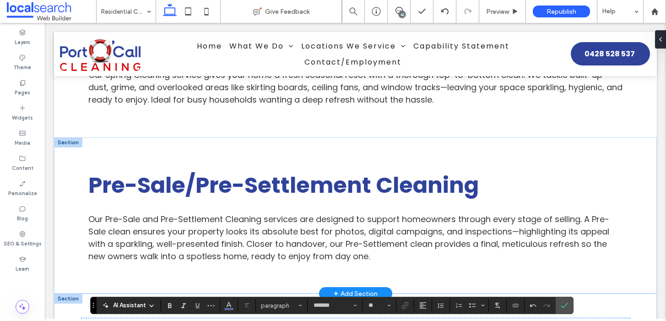
scroll to position [1692, 0]
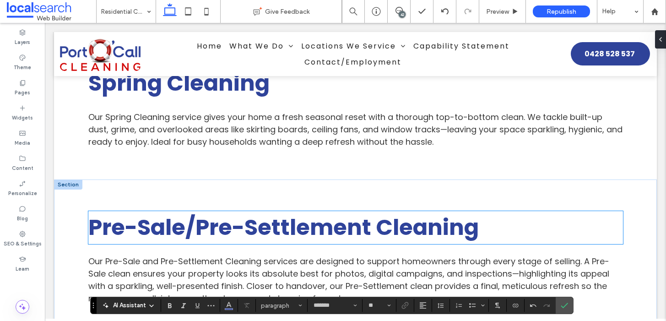
click at [218, 212] on strong "Pre-Sale/Pre-Settlement Cleaning" at bounding box center [283, 227] width 390 height 31
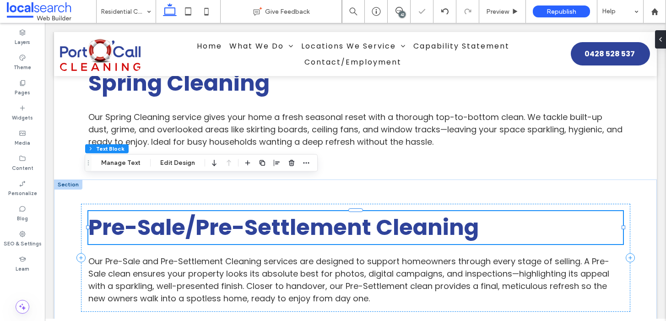
click at [218, 212] on strong "Pre-Sale/Pre-Settlement Cleaning" at bounding box center [283, 227] width 390 height 31
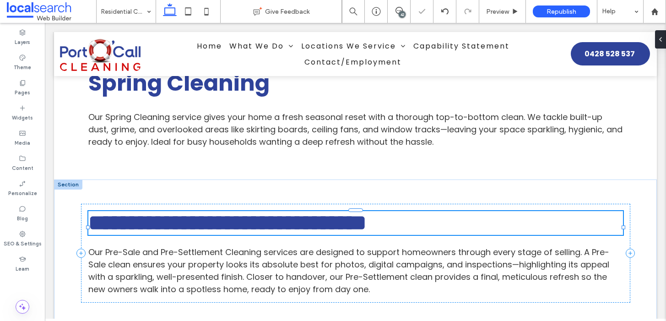
type input "*******"
type input "**"
click at [218, 212] on strong "**********" at bounding box center [227, 223] width 278 height 22
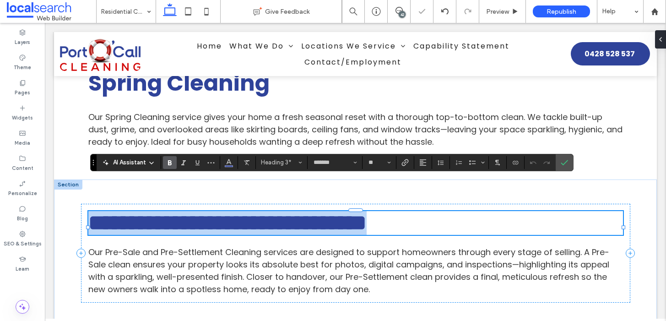
click at [218, 212] on strong "**********" at bounding box center [227, 223] width 278 height 22
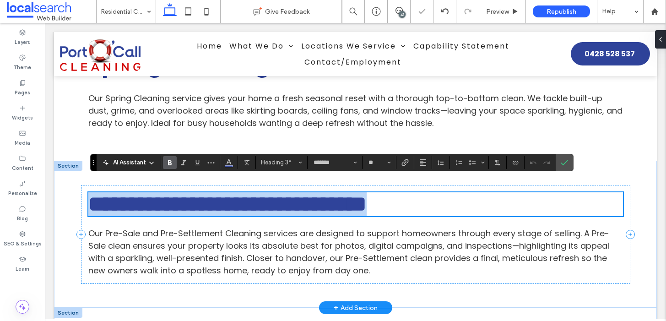
scroll to position [1811, 0]
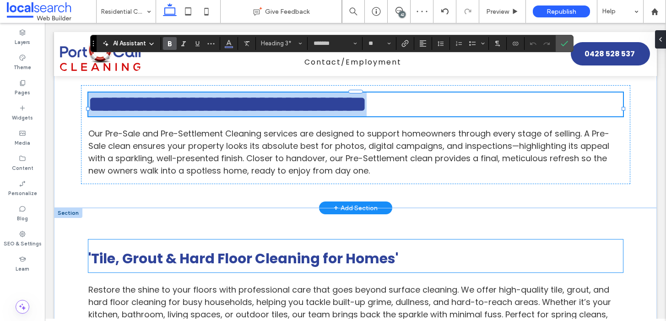
click at [247, 239] on h3 "'Tile, Grout & Hard Floor Cleaning for Homes'" at bounding box center [355, 255] width 534 height 33
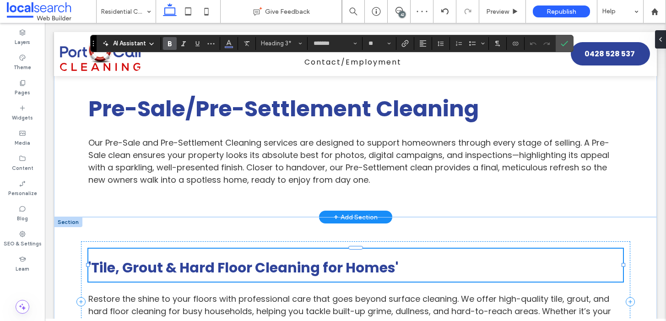
click at [247, 248] on h3 "'Tile, Grout & Hard Floor Cleaning for Homes'" at bounding box center [355, 264] width 534 height 33
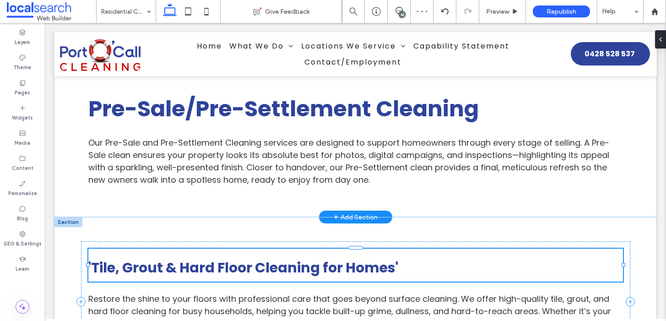
type input "*******"
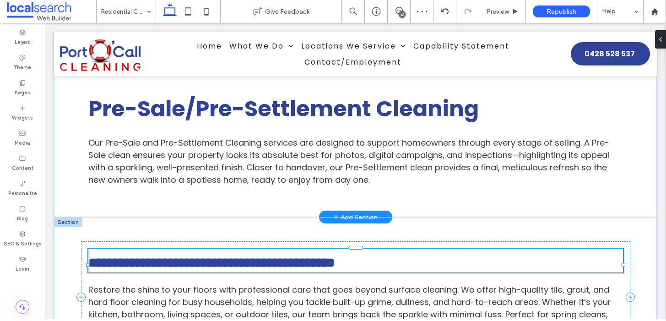
click at [247, 248] on h3 "**********" at bounding box center [355, 260] width 534 height 24
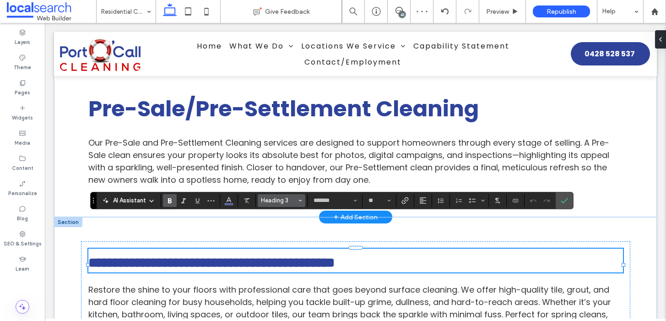
click at [283, 201] on span "Heading 3" at bounding box center [279, 200] width 36 height 7
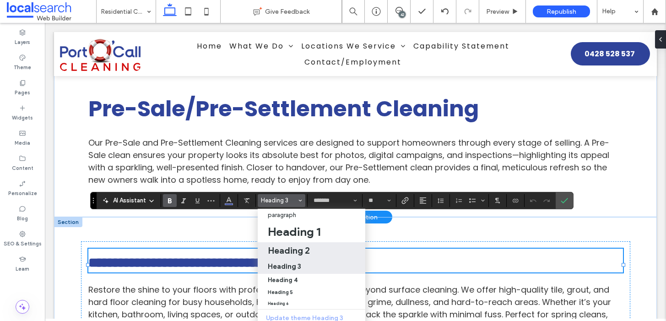
click at [295, 253] on h2 "Heading 2" at bounding box center [289, 250] width 42 height 11
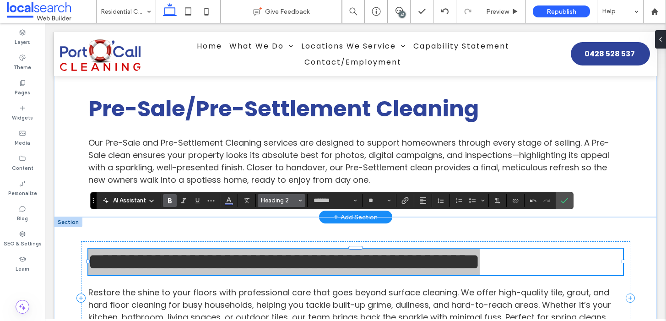
click at [279, 202] on span "Heading 2" at bounding box center [279, 200] width 36 height 7
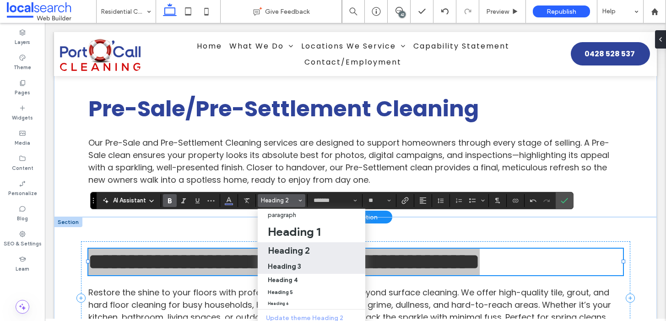
click at [288, 263] on h3 "Heading 3" at bounding box center [284, 266] width 33 height 9
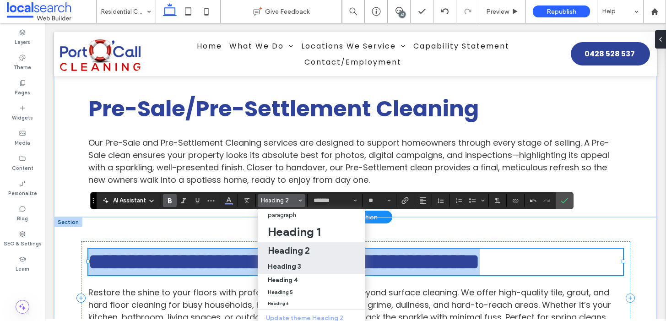
type input "**"
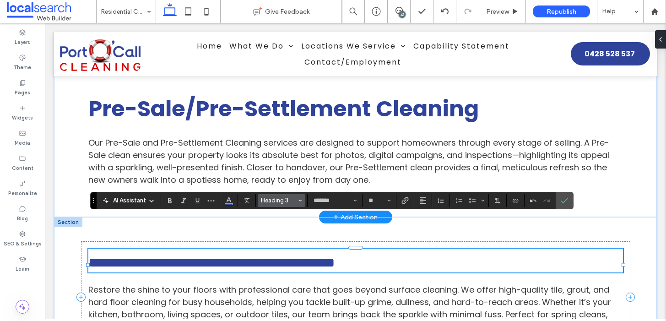
click at [277, 202] on span "Heading 3" at bounding box center [279, 200] width 36 height 7
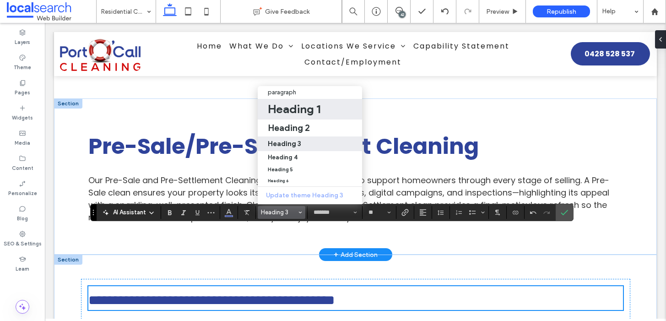
scroll to position [1768, 0]
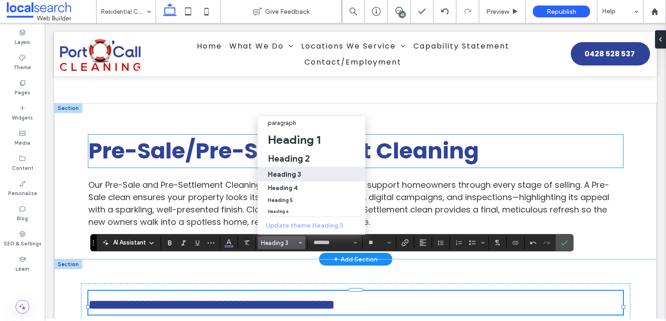
click at [392, 135] on strong "Pre-Sale/Pre-Settlement Cleaning" at bounding box center [283, 150] width 390 height 31
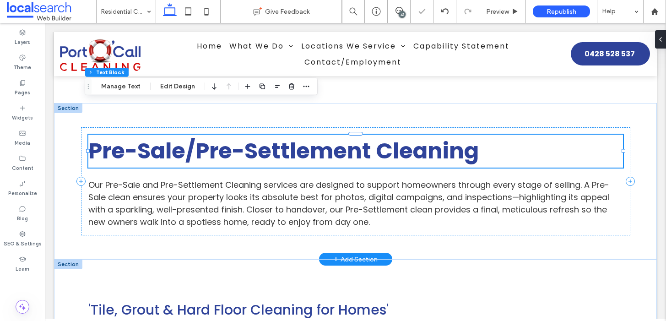
click at [392, 135] on strong "Pre-Sale/Pre-Settlement Cleaning" at bounding box center [283, 150] width 390 height 31
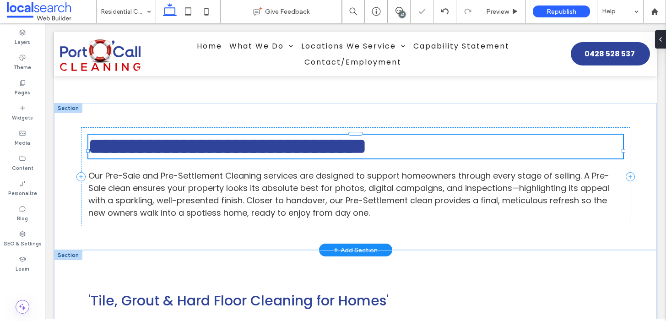
type input "*******"
type input "**"
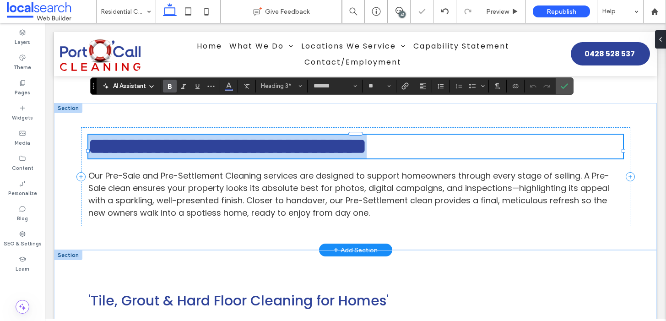
click at [366, 135] on strong "**********" at bounding box center [227, 146] width 278 height 22
copy strong "**********"
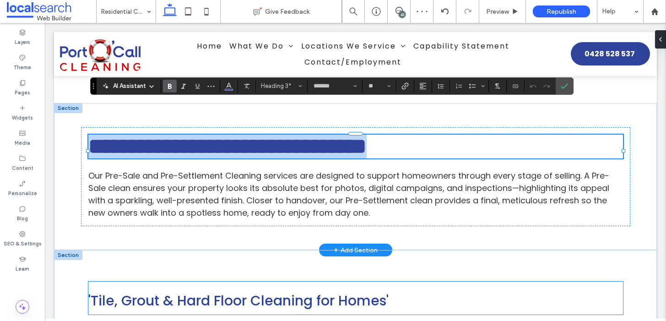
click at [237, 290] on span "'Tile, Grout & Hard Floor Cleaning for Homes'" at bounding box center [238, 300] width 300 height 20
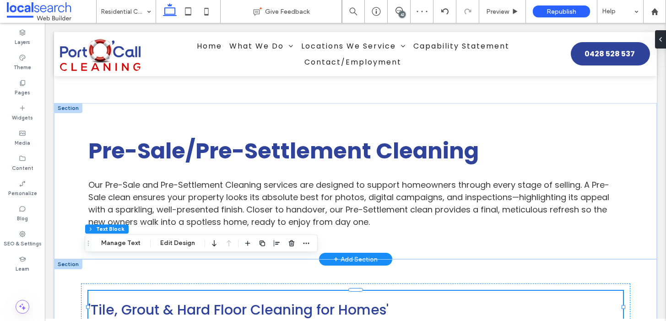
click at [237, 300] on span "'Tile, Grout & Hard Floor Cleaning for Homes'" at bounding box center [238, 310] width 300 height 20
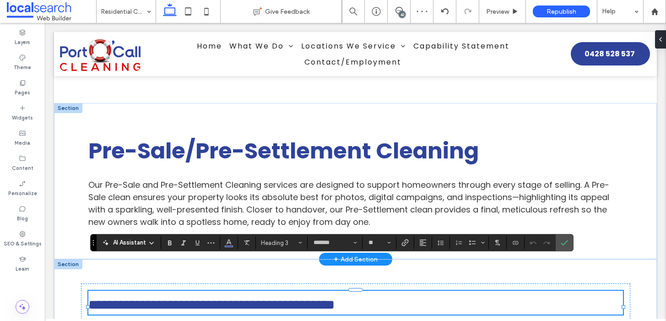
click at [237, 298] on span "**********" at bounding box center [211, 304] width 246 height 13
type input "**"
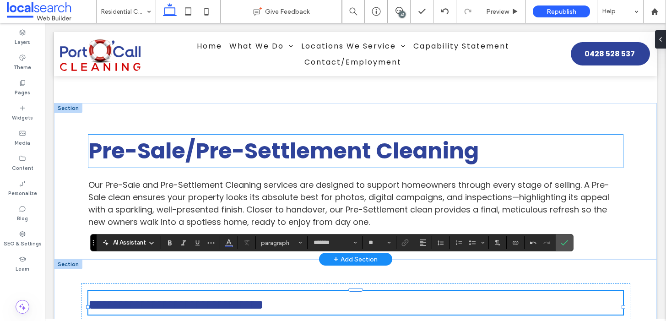
click at [188, 135] on strong "Pre-Sale/Pre-Settlement Cleaning" at bounding box center [283, 150] width 390 height 31
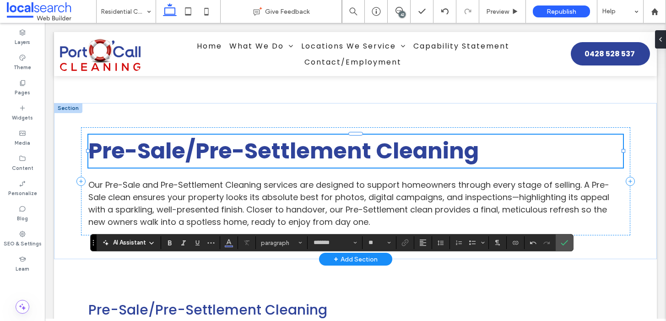
click at [188, 135] on strong "Pre-Sale/Pre-Settlement Cleaning" at bounding box center [283, 150] width 390 height 31
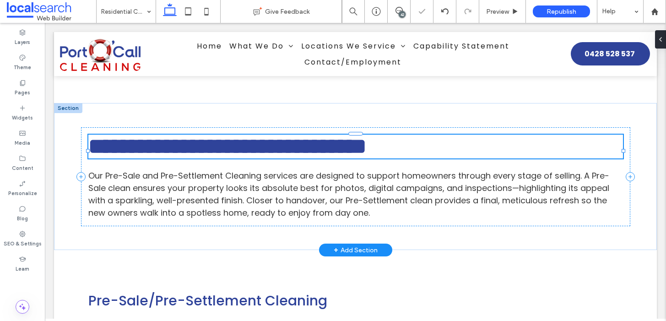
type input "*******"
type input "**"
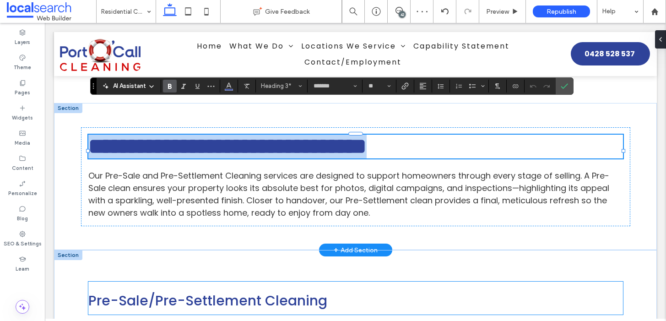
click at [210, 290] on span "Pre-Sale/Pre-Settlement Cleaning" at bounding box center [207, 300] width 239 height 20
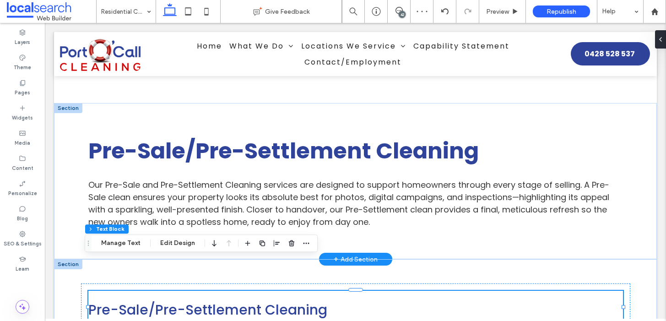
click at [210, 300] on span "Pre-Sale/Pre-Settlement Cleaning" at bounding box center [207, 310] width 239 height 20
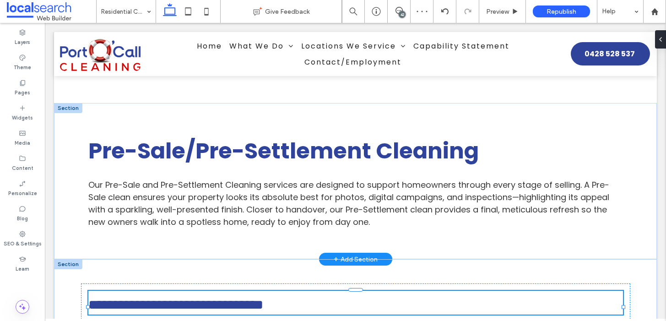
type input "*******"
type input "**"
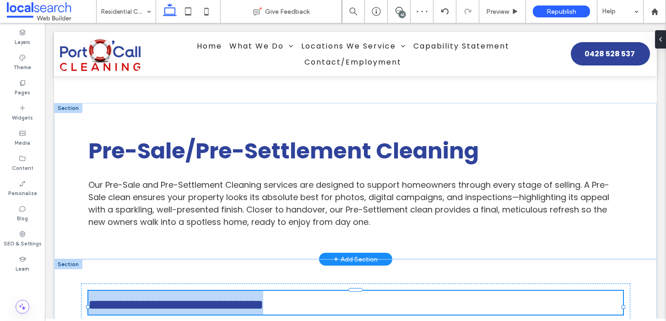
click at [210, 298] on span "**********" at bounding box center [175, 304] width 175 height 13
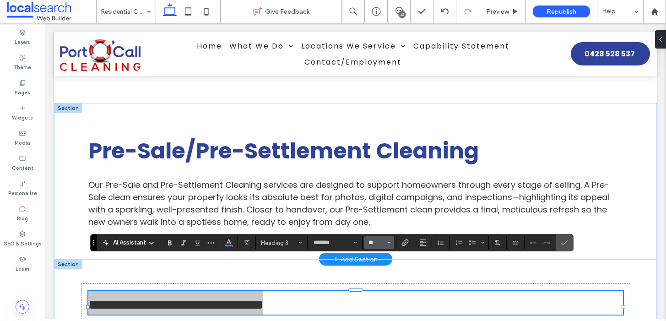
click at [372, 242] on input "**" at bounding box center [376, 242] width 18 height 7
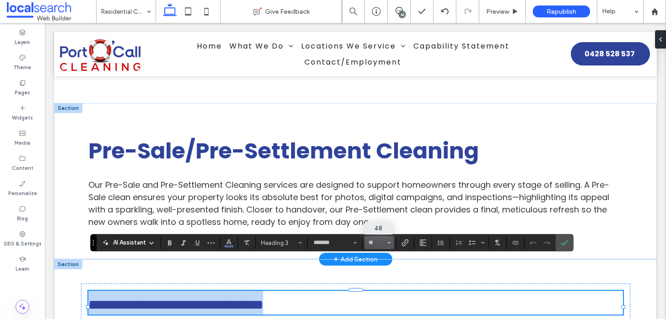
type input "**"
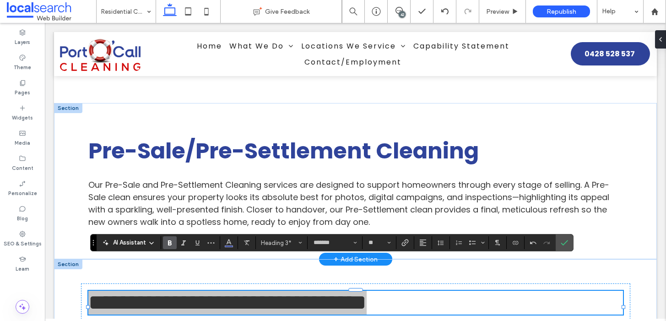
click at [172, 241] on icon "Bold" at bounding box center [169, 242] width 7 height 7
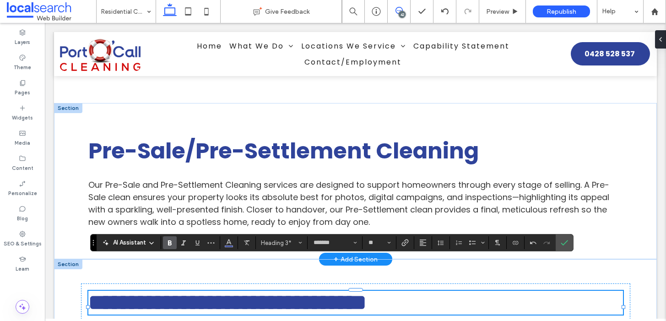
click at [393, 10] on span at bounding box center [398, 10] width 22 height 7
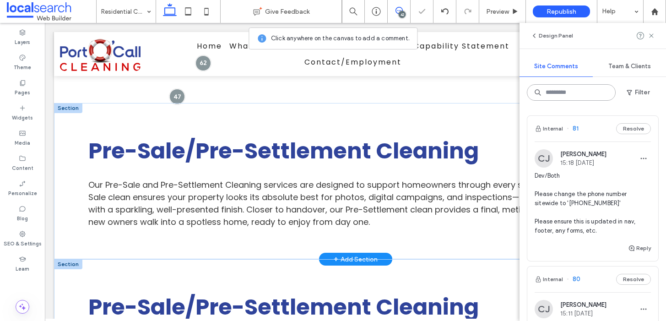
click at [585, 93] on input at bounding box center [571, 92] width 89 height 16
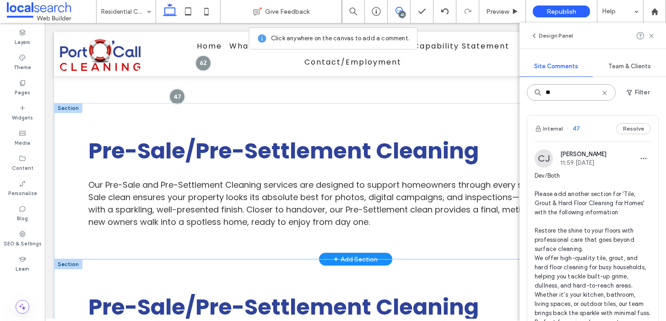
type input "**"
drag, startPoint x: 553, startPoint y: 212, endPoint x: 623, endPoint y: 195, distance: 72.0
click at [623, 195] on span "Dev/Both Please add another section for 'Tile, Grout & Hard Floor Cleaning for …" at bounding box center [592, 271] width 116 height 201
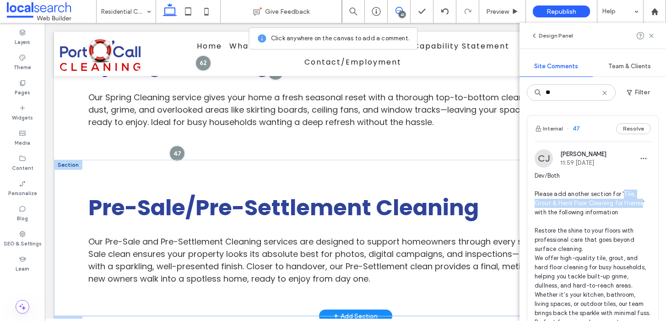
scroll to position [1573, 0]
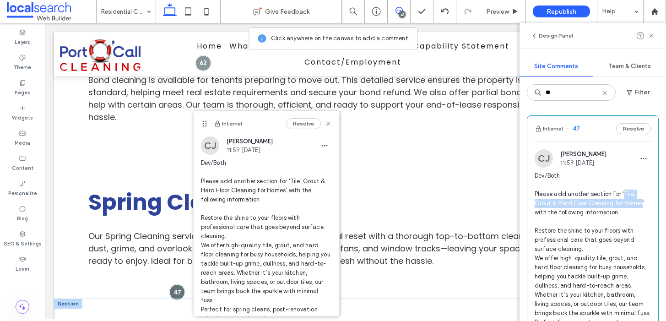
copy span "Tile, Grout & Hard Floor Cleaning for Homes"
click at [650, 34] on use at bounding box center [651, 35] width 4 height 4
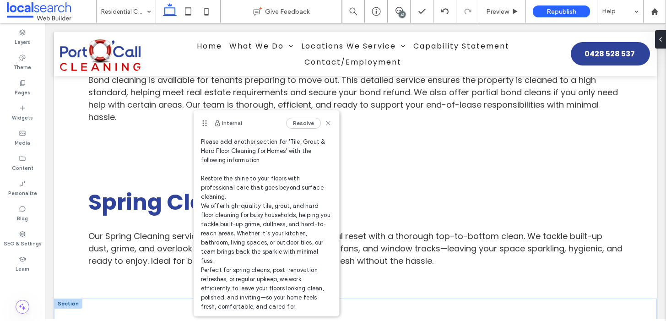
scroll to position [69, 0]
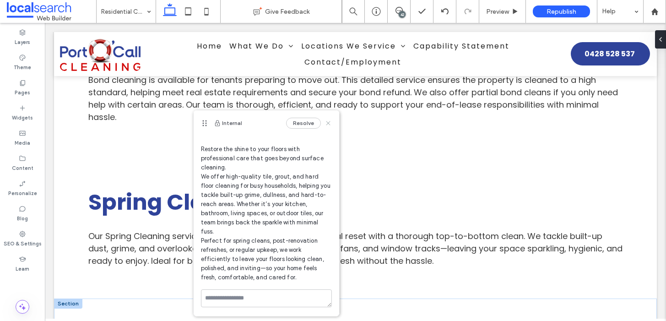
click at [326, 122] on use at bounding box center [328, 123] width 4 height 4
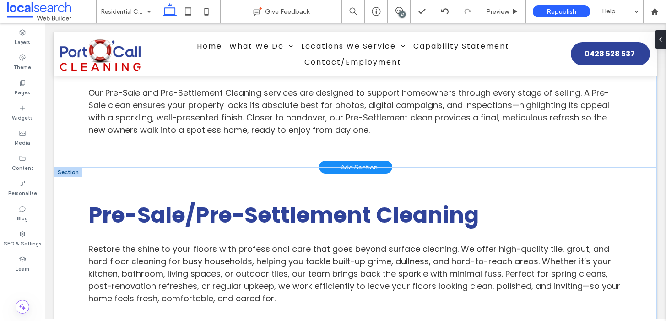
scroll to position [1779, 0]
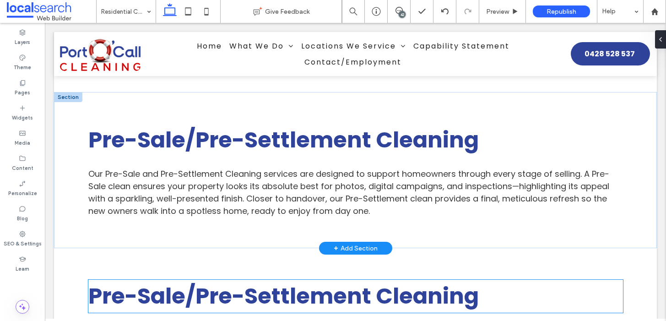
click at [290, 280] on strong "Pre-Sale/Pre-Settlement Cleaning" at bounding box center [283, 295] width 390 height 31
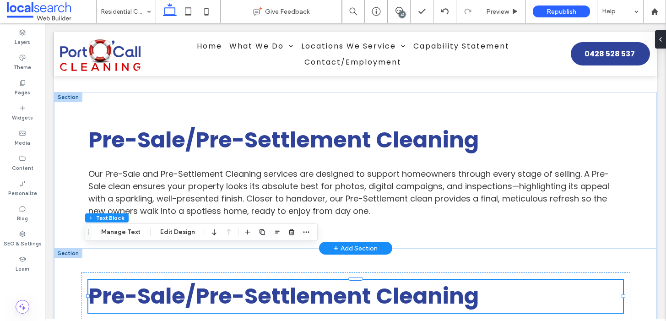
click at [290, 280] on strong "Pre-Sale/Pre-Settlement Cleaning" at bounding box center [283, 295] width 390 height 31
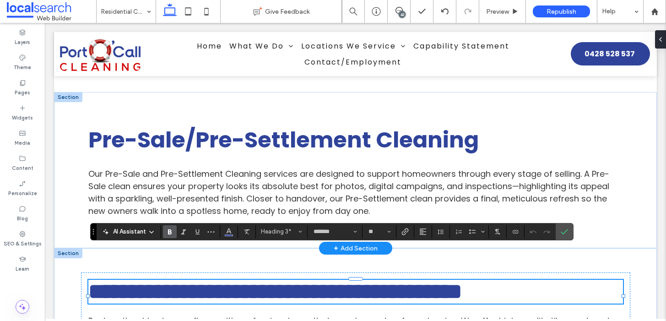
type input "**"
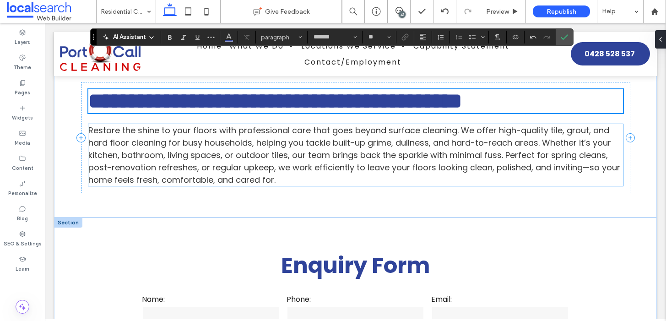
scroll to position [1924, 0]
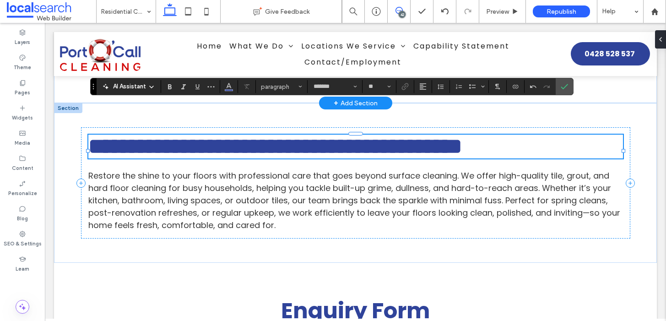
click at [395, 11] on icon at bounding box center [398, 10] width 7 height 7
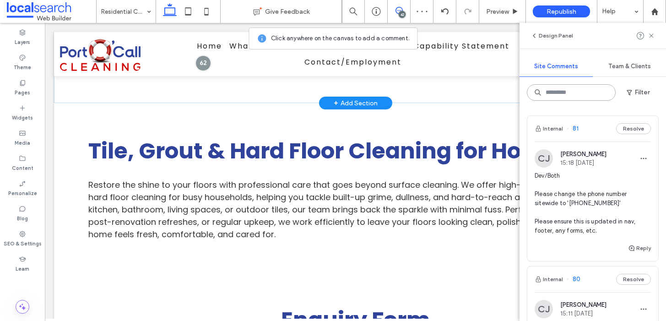
click at [547, 91] on input at bounding box center [571, 92] width 89 height 16
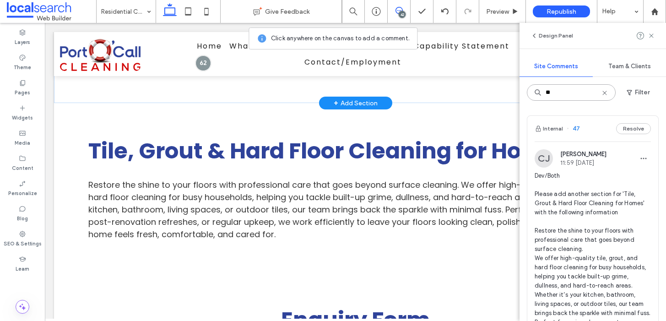
type input "**"
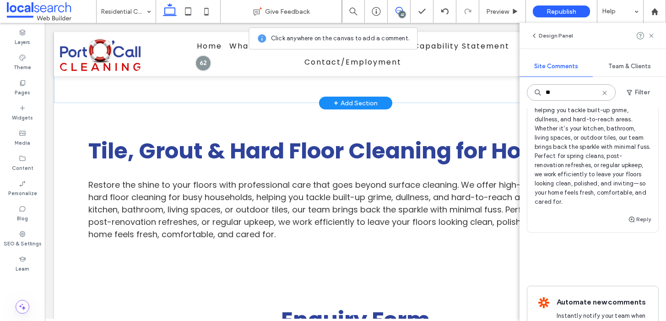
scroll to position [181, 0]
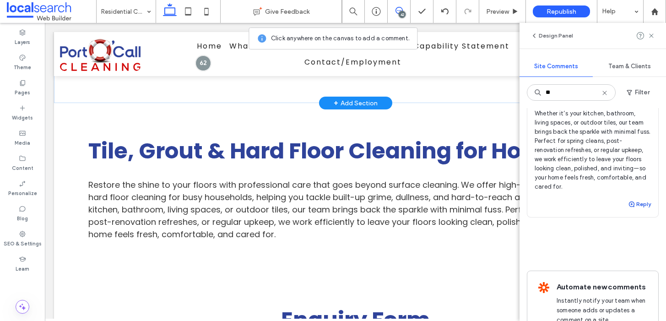
click at [628, 208] on icon "button" at bounding box center [631, 203] width 7 height 7
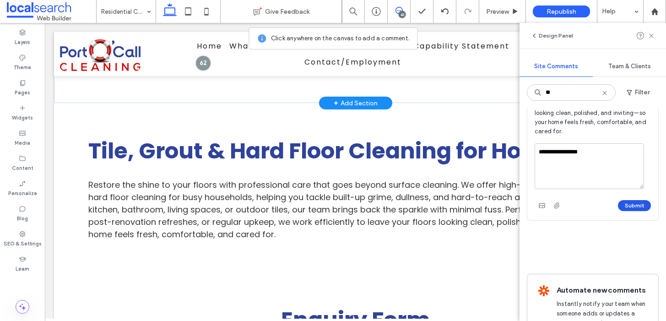
scroll to position [237, 0]
type textarea "**********"
click at [628, 210] on button "Submit" at bounding box center [634, 204] width 33 height 11
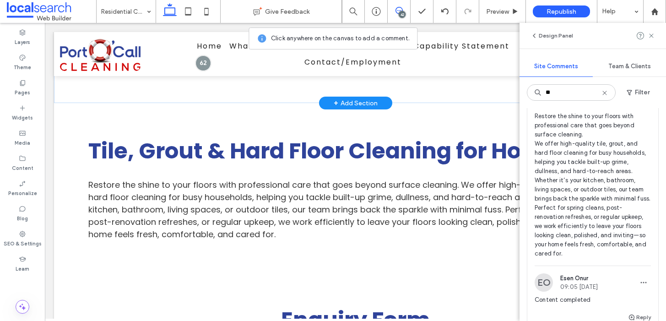
scroll to position [0, 0]
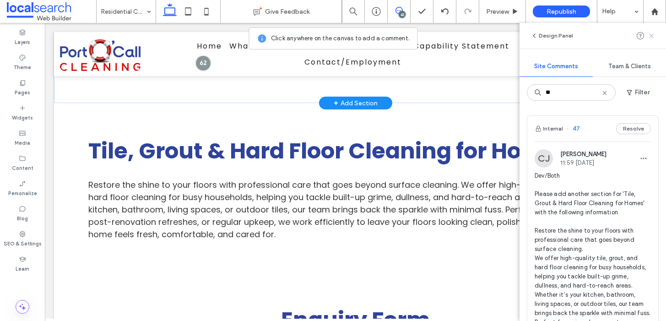
click at [651, 35] on use at bounding box center [651, 35] width 4 height 4
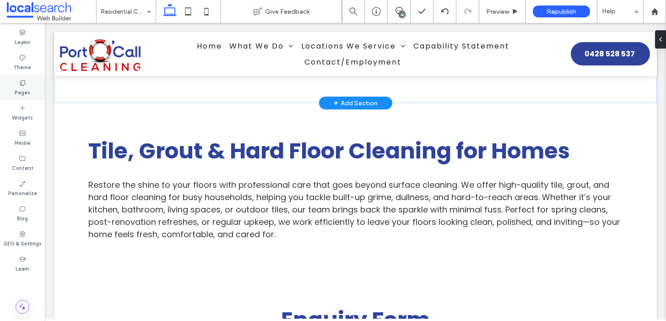
click at [25, 90] on label "Pages" at bounding box center [23, 91] width 16 height 10
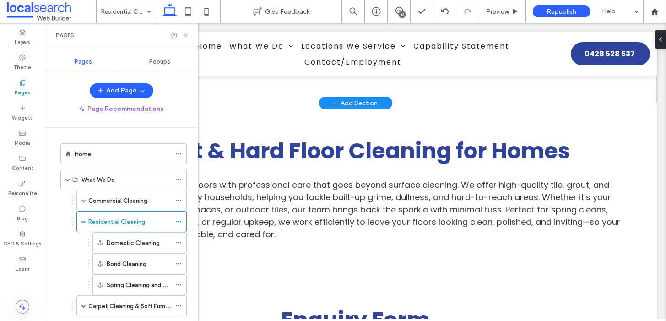
click at [185, 35] on use at bounding box center [185, 35] width 4 height 4
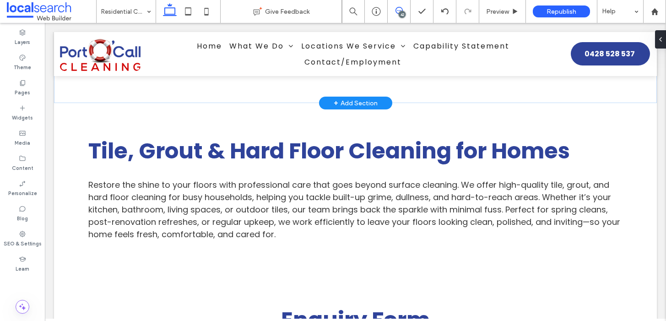
click at [399, 9] on icon at bounding box center [398, 10] width 7 height 7
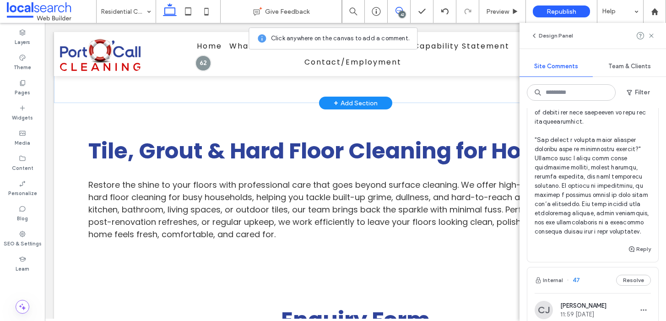
scroll to position [7535, 0]
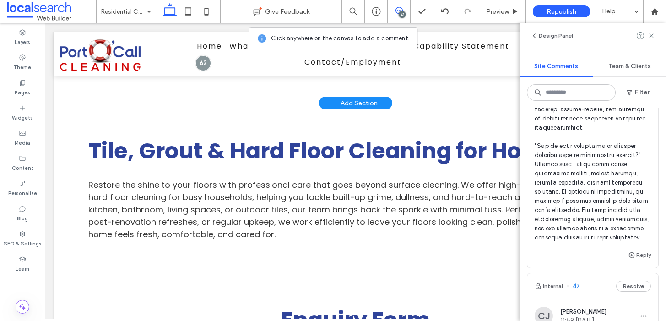
click at [591, 187] on span at bounding box center [592, 72] width 116 height 339
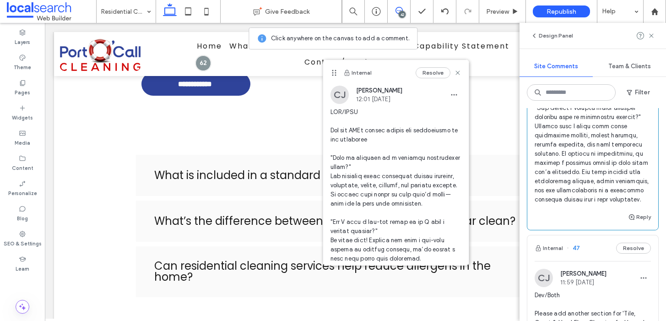
scroll to position [7593, 0]
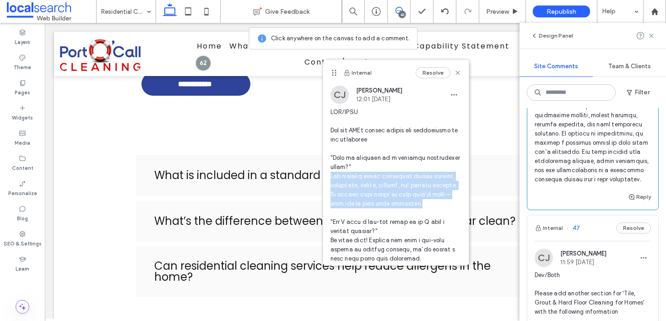
drag, startPoint x: 329, startPoint y: 177, endPoint x: 367, endPoint y: 213, distance: 52.7
click at [367, 213] on div "CJ Cayde Juvakka 12:01 Aug 13 2025" at bounding box center [395, 260] width 145 height 349
copy span "Our standard clean typically covers kitchens, bathrooms, floors, dusting, and g…"
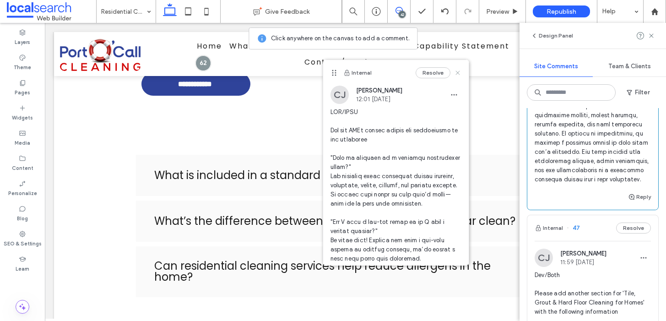
click at [454, 72] on icon at bounding box center [457, 72] width 7 height 7
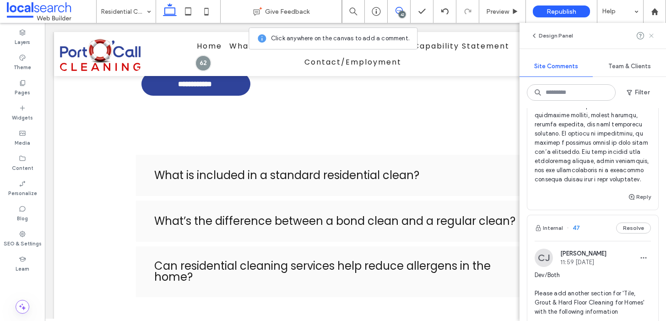
click at [650, 36] on use at bounding box center [651, 35] width 4 height 4
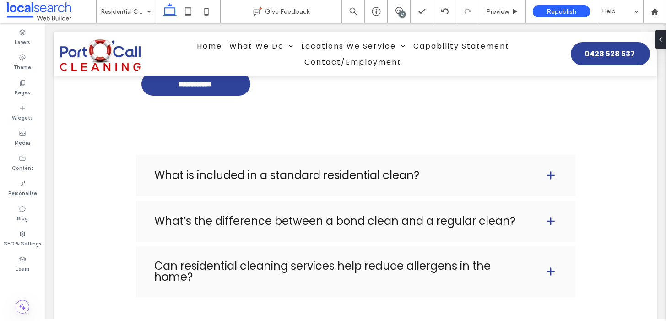
scroll to position [0, 0]
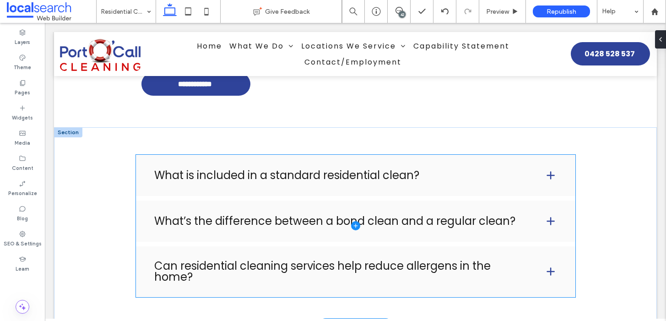
click at [349, 155] on span at bounding box center [355, 226] width 439 height 143
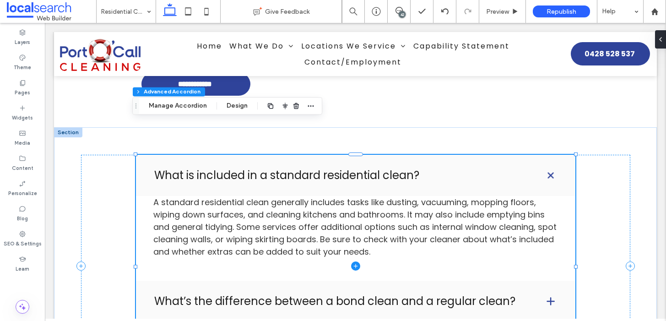
click at [288, 188] on span at bounding box center [355, 266] width 439 height 223
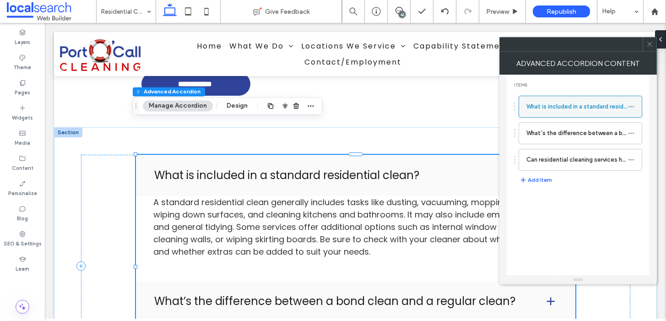
click at [630, 105] on icon at bounding box center [631, 106] width 6 height 6
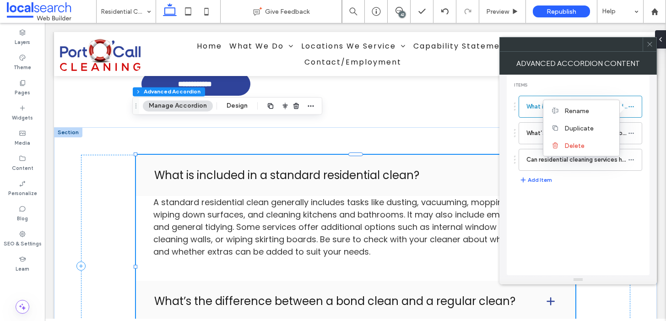
click at [649, 44] on icon at bounding box center [649, 44] width 7 height 7
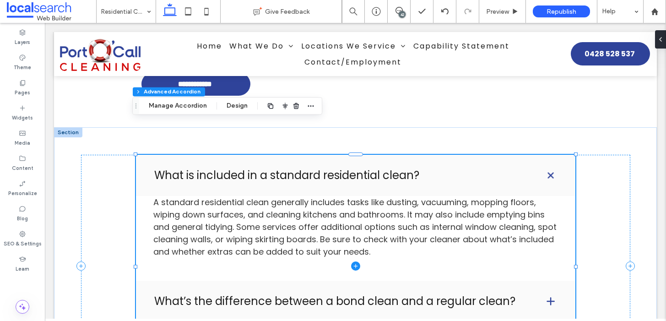
click at [328, 210] on span at bounding box center [355, 266] width 439 height 223
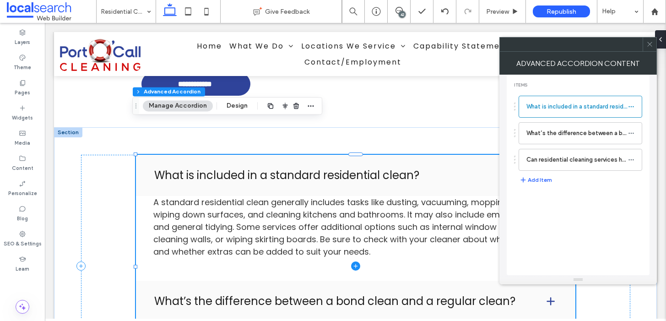
click at [328, 210] on span at bounding box center [355, 266] width 439 height 223
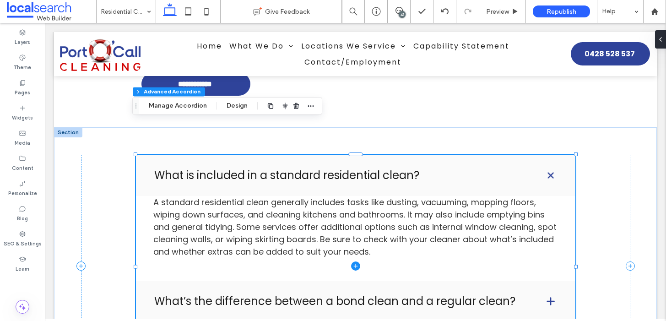
click at [268, 161] on span at bounding box center [355, 266] width 439 height 223
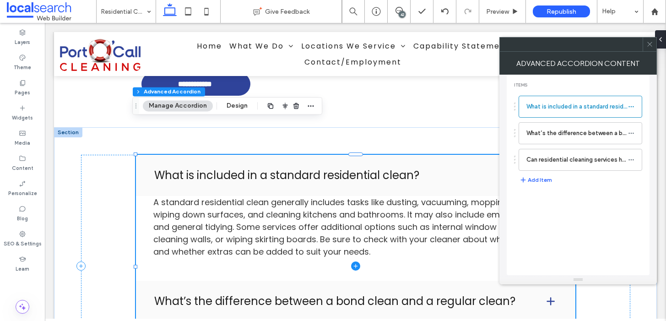
click at [271, 174] on span at bounding box center [355, 266] width 439 height 223
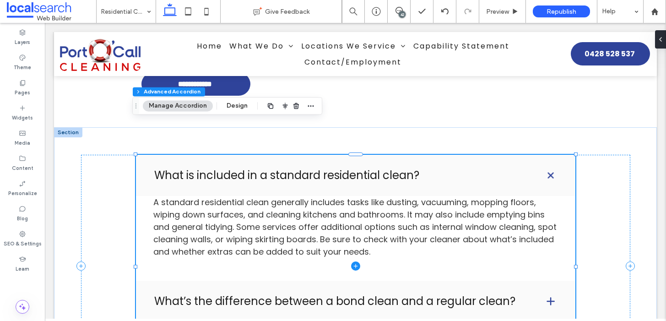
click at [271, 174] on span at bounding box center [355, 266] width 439 height 223
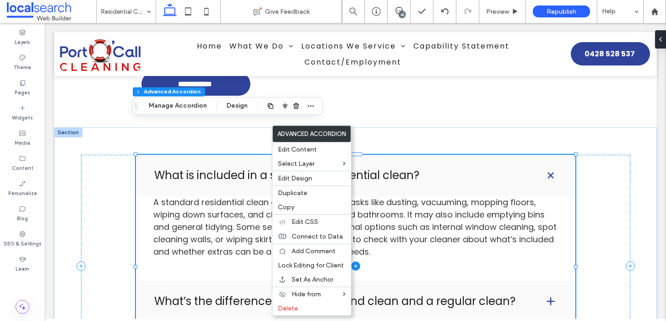
click at [240, 180] on span at bounding box center [355, 266] width 439 height 223
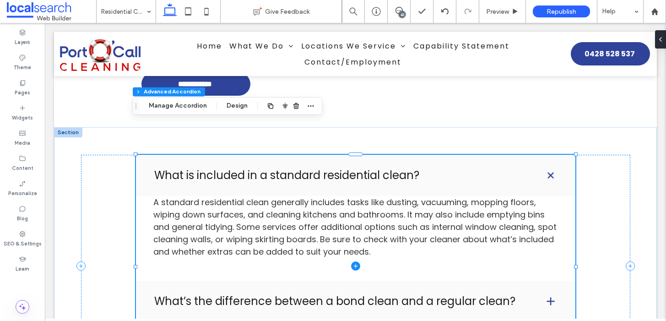
scroll to position [171, 0]
click at [240, 180] on span at bounding box center [355, 266] width 439 height 223
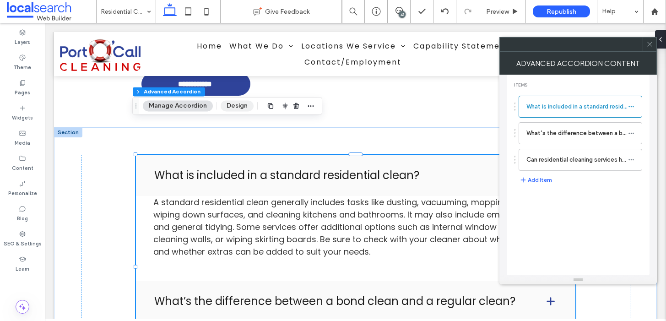
click at [236, 108] on button "Design" at bounding box center [236, 105] width 33 height 11
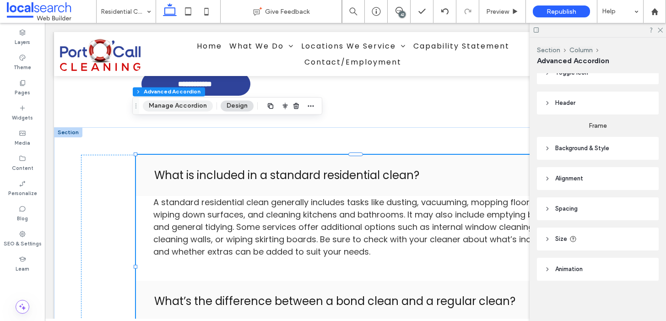
click at [183, 109] on button "Manage Accordion" at bounding box center [178, 105] width 70 height 11
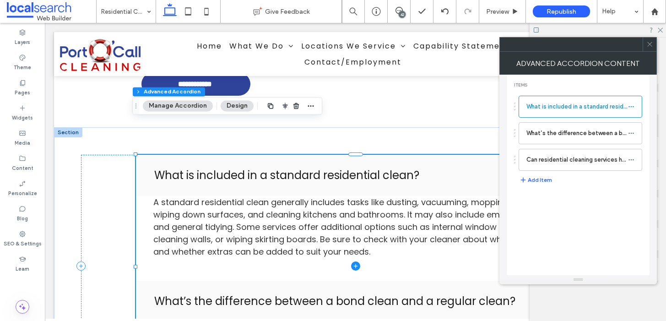
click at [217, 174] on span at bounding box center [355, 266] width 439 height 223
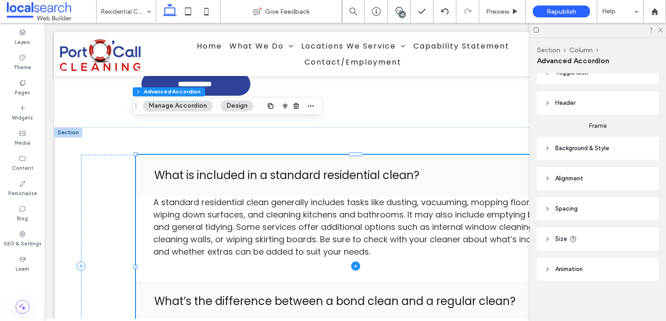
click at [217, 174] on span at bounding box center [355, 266] width 439 height 223
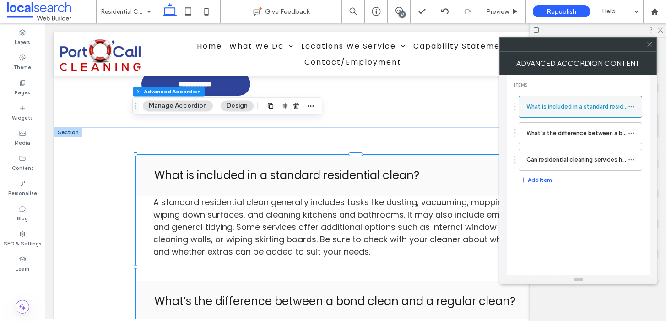
click at [628, 106] on icon at bounding box center [631, 106] width 6 height 6
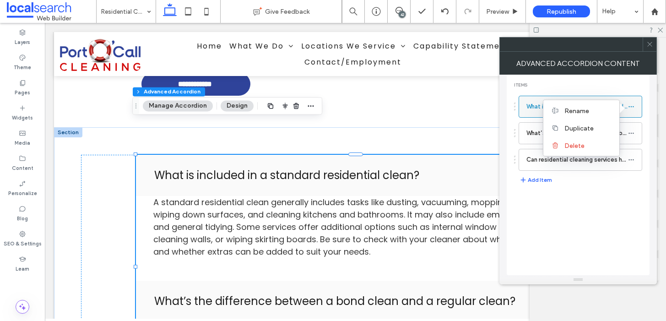
click at [537, 108] on label "What is included in a standard residential clean?" at bounding box center [577, 106] width 102 height 18
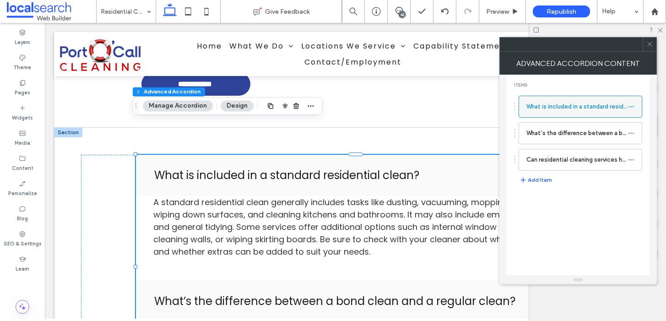
click at [537, 108] on label "What is included in a standard residential clean?" at bounding box center [577, 106] width 102 height 18
click at [578, 110] on label "What is included in a standard residential clean?" at bounding box center [577, 106] width 102 height 18
click at [582, 110] on label "What is included in a standard residential clean?" at bounding box center [577, 106] width 102 height 18
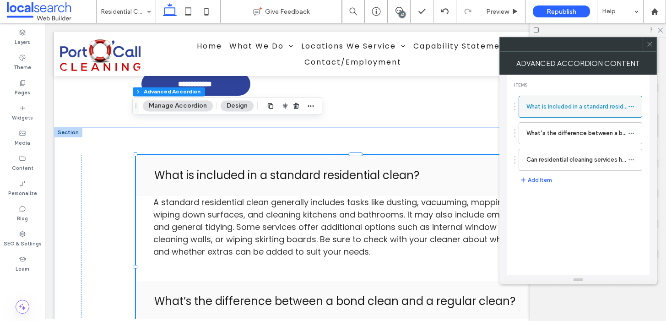
click at [582, 110] on label "What is included in a standard residential clean?" at bounding box center [577, 106] width 102 height 18
click at [290, 188] on span at bounding box center [355, 266] width 439 height 223
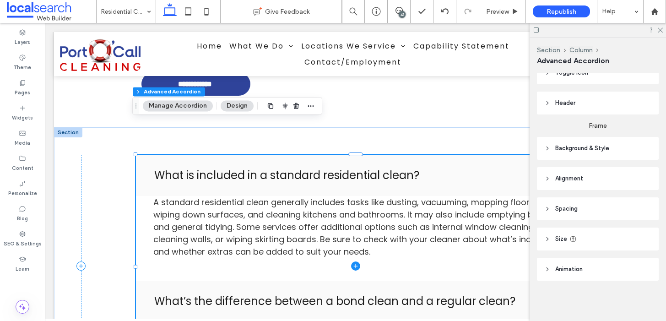
click at [290, 189] on span at bounding box center [355, 266] width 439 height 223
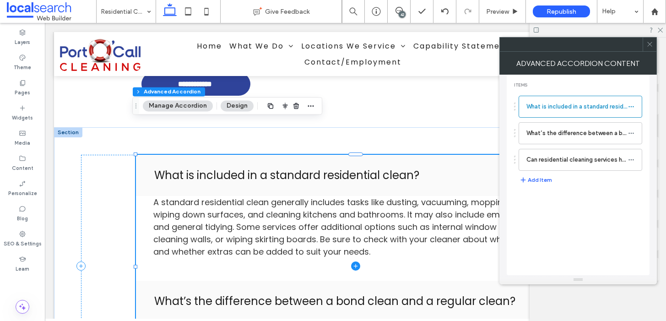
click at [290, 189] on span at bounding box center [355, 266] width 439 height 223
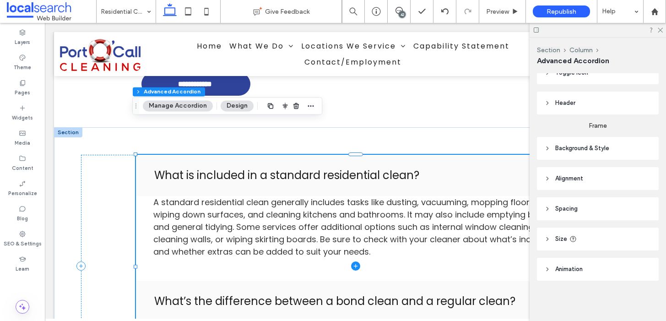
click at [290, 189] on span at bounding box center [355, 266] width 439 height 223
click at [291, 190] on span at bounding box center [355, 266] width 439 height 223
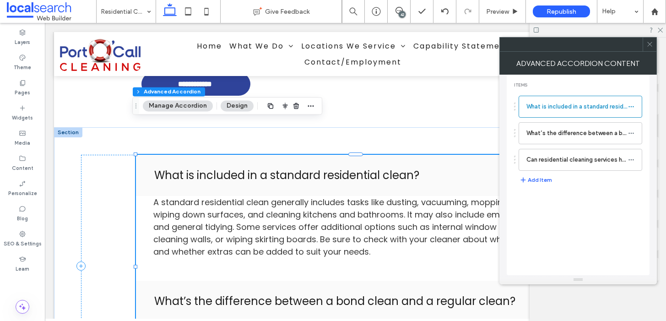
click at [648, 41] on icon at bounding box center [649, 44] width 7 height 7
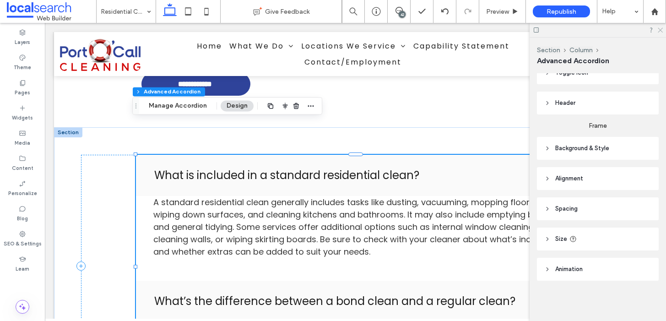
click at [662, 31] on icon at bounding box center [659, 30] width 6 height 6
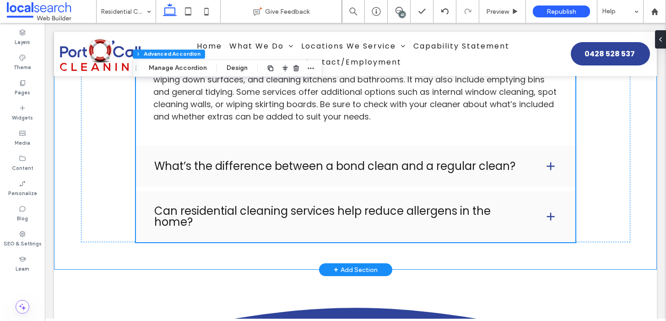
scroll to position [2347, 0]
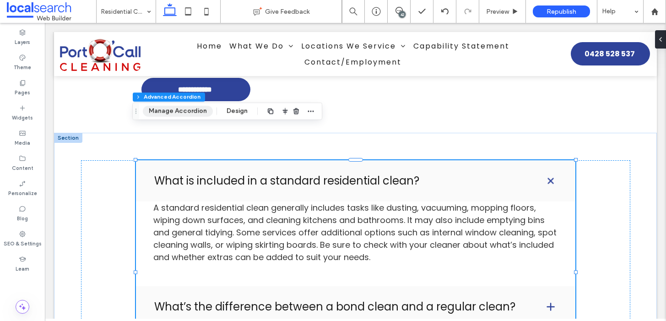
click at [154, 110] on button "Manage Accordion" at bounding box center [178, 111] width 70 height 11
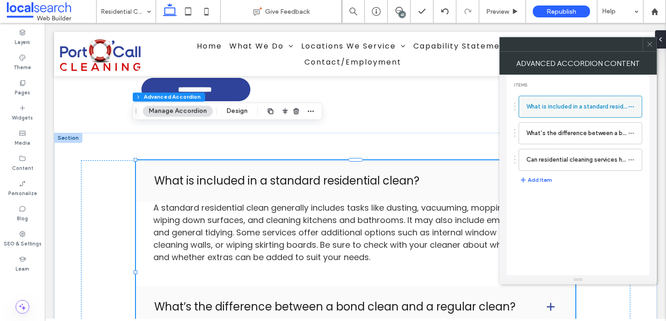
click at [582, 113] on label "What is included in a standard residential clean?" at bounding box center [577, 106] width 102 height 18
click at [578, 120] on div "What is included in a standard residential clean? What’s the difference between…" at bounding box center [578, 131] width 128 height 80
click at [578, 133] on label "What’s the difference between a bond clean and a regular clean?" at bounding box center [577, 133] width 102 height 18
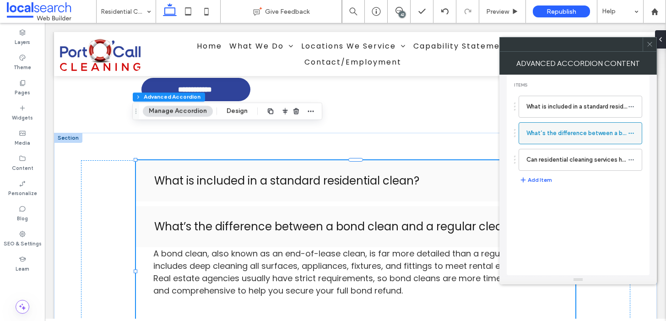
click at [578, 133] on label "What’s the difference between a bond clean and a regular clean?" at bounding box center [577, 133] width 102 height 18
click at [569, 173] on div "What is included in a standard residential clean? What’s the difference between…" at bounding box center [578, 138] width 128 height 94
click at [575, 161] on label "Can residential cleaning services help reduce allergens in the home?" at bounding box center [577, 160] width 102 height 18
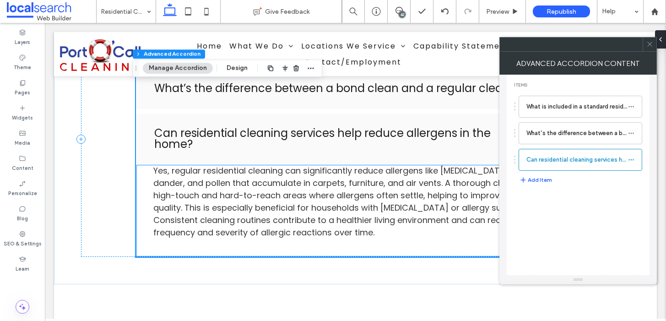
scroll to position [2488, 0]
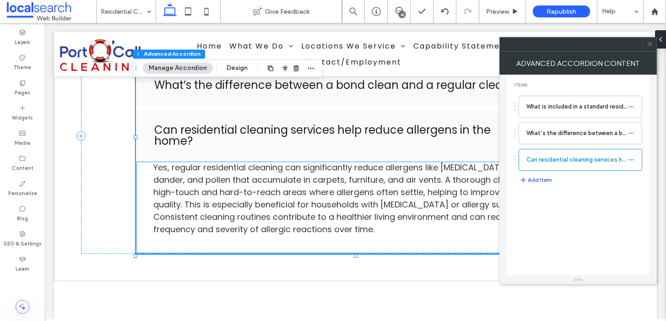
click at [258, 161] on span "Yes, regular residential cleaning can significantly reduce allergens like dust …" at bounding box center [350, 197] width 394 height 73
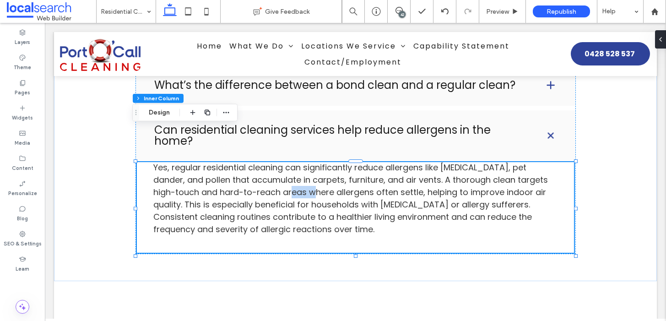
click at [258, 161] on span "Yes, regular residential cleaning can significantly reduce allergens like dust …" at bounding box center [350, 197] width 394 height 73
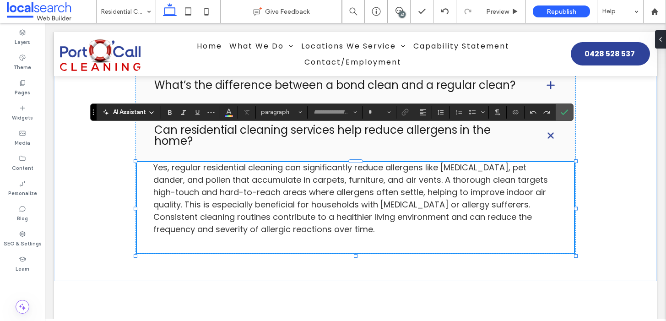
type input "*******"
type input "**"
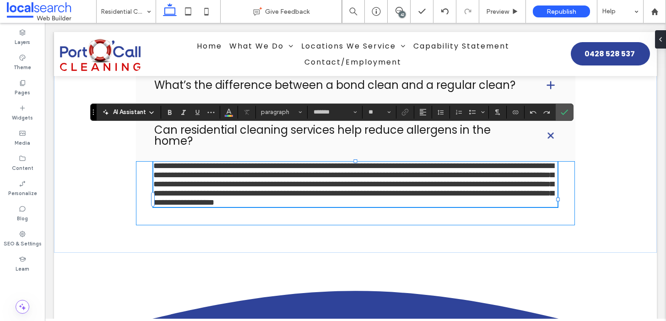
click at [258, 161] on span "**********" at bounding box center [353, 183] width 400 height 45
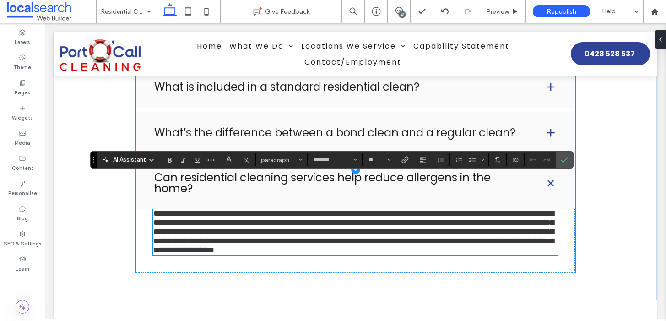
scroll to position [2347, 0]
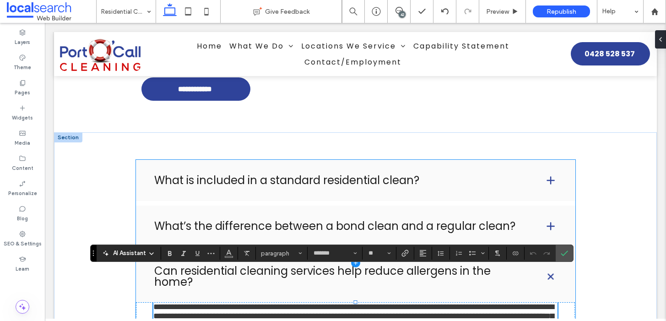
click at [270, 160] on span at bounding box center [355, 263] width 439 height 207
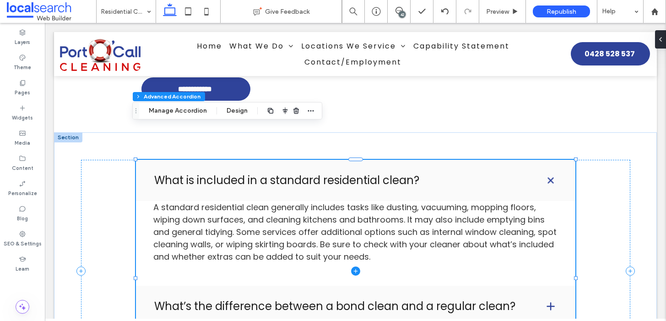
type input "*"
click at [270, 160] on span at bounding box center [355, 271] width 439 height 223
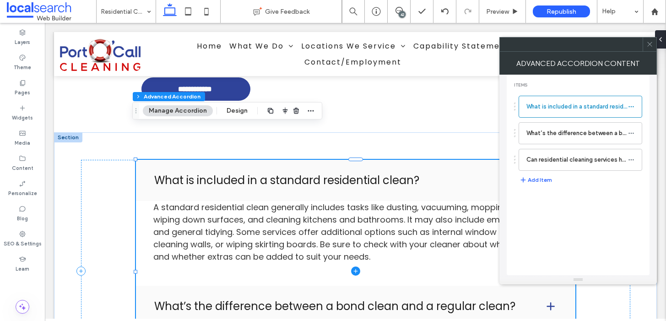
click at [269, 180] on span at bounding box center [355, 271] width 439 height 223
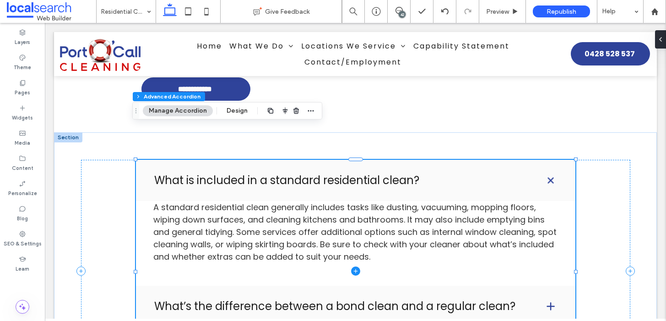
click at [269, 180] on span at bounding box center [355, 271] width 439 height 223
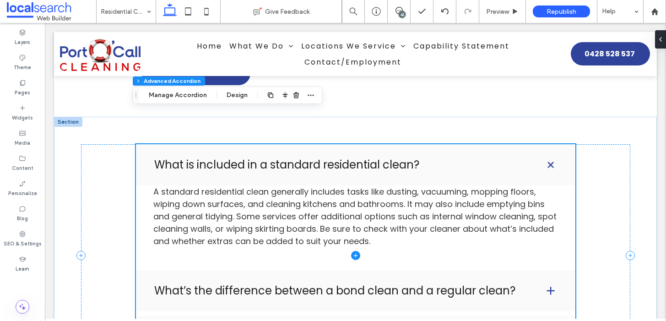
scroll to position [2427, 0]
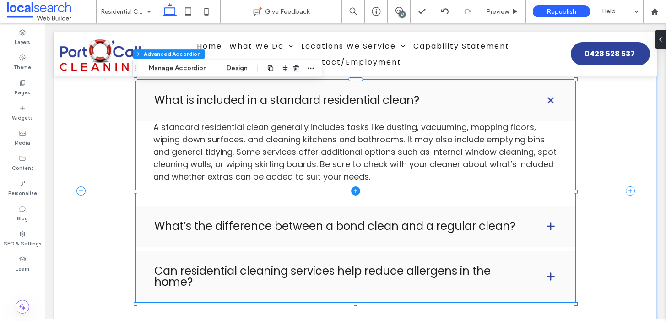
click at [270, 193] on span at bounding box center [355, 191] width 439 height 223
click at [268, 207] on span at bounding box center [355, 191] width 439 height 223
click at [273, 192] on span at bounding box center [355, 191] width 439 height 223
click at [255, 247] on span at bounding box center [355, 191] width 439 height 223
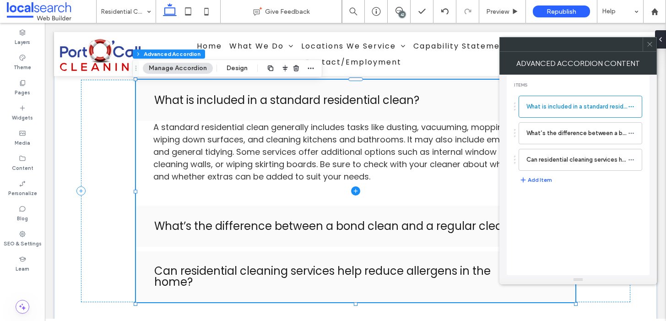
click at [260, 240] on span at bounding box center [355, 191] width 439 height 223
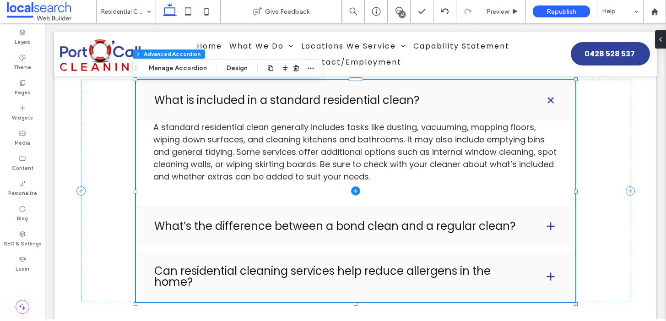
click at [280, 240] on span at bounding box center [355, 191] width 439 height 223
click at [282, 240] on span at bounding box center [355, 191] width 439 height 223
click at [186, 253] on span at bounding box center [355, 191] width 439 height 223
click at [547, 245] on span at bounding box center [355, 191] width 439 height 223
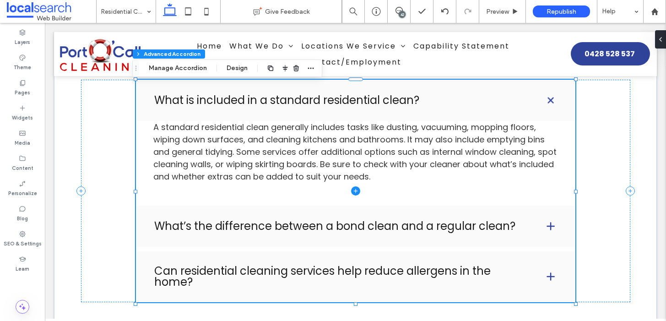
click at [547, 245] on span at bounding box center [355, 191] width 439 height 223
click at [389, 204] on span at bounding box center [355, 191] width 439 height 223
click at [388, 199] on span at bounding box center [355, 191] width 439 height 223
click at [365, 252] on span at bounding box center [355, 191] width 439 height 223
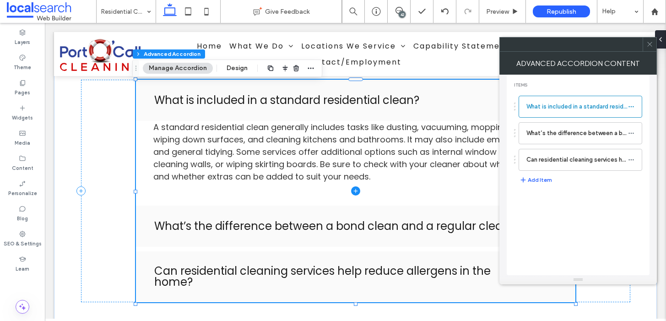
click at [365, 252] on span at bounding box center [355, 191] width 439 height 223
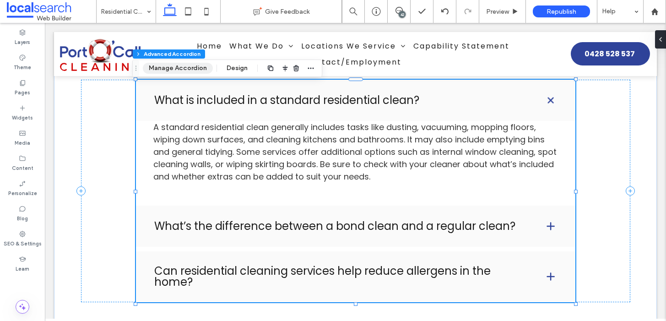
click at [176, 67] on button "Manage Accordion" at bounding box center [178, 68] width 70 height 11
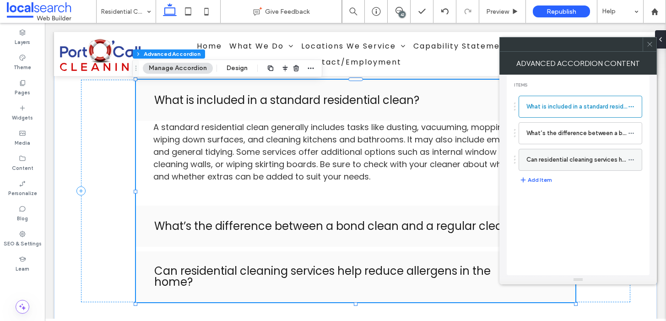
click at [551, 156] on label "Can residential cleaning services help reduce allergens in the home?" at bounding box center [577, 160] width 102 height 18
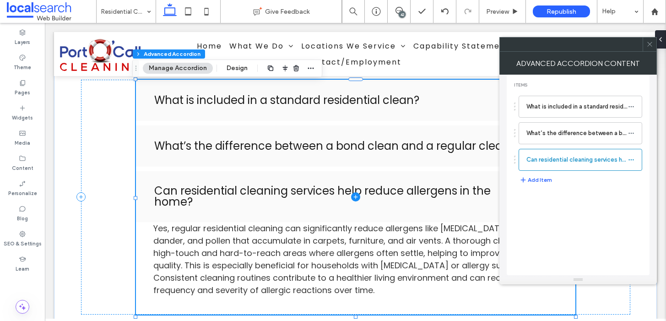
click at [346, 227] on span at bounding box center [355, 197] width 439 height 235
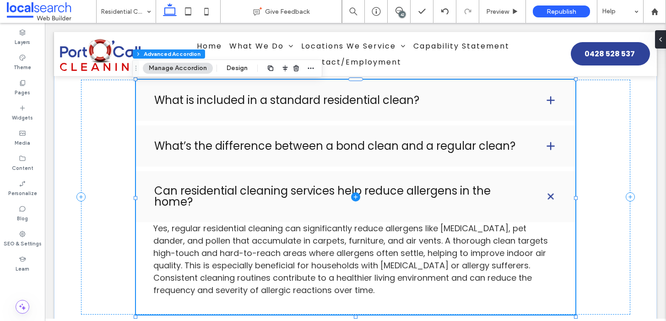
click at [346, 227] on span at bounding box center [355, 197] width 439 height 235
click at [342, 225] on span at bounding box center [355, 197] width 439 height 235
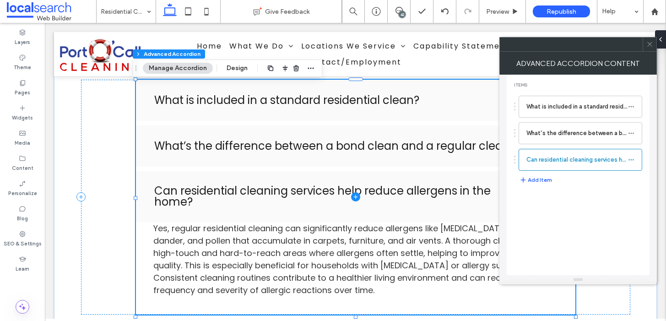
click at [343, 226] on span at bounding box center [355, 197] width 439 height 235
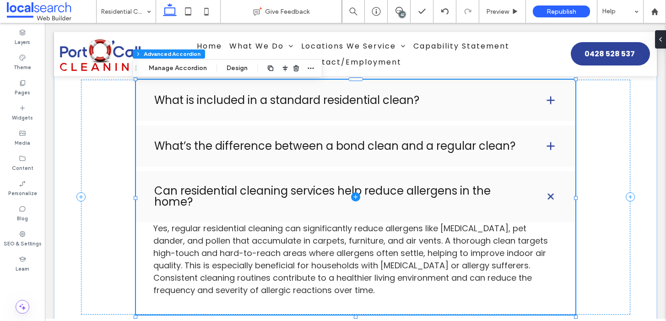
click at [336, 215] on span at bounding box center [355, 197] width 439 height 235
click at [608, 225] on div "What is included in a standard residential clean? A standard residential clean …" at bounding box center [355, 197] width 549 height 235
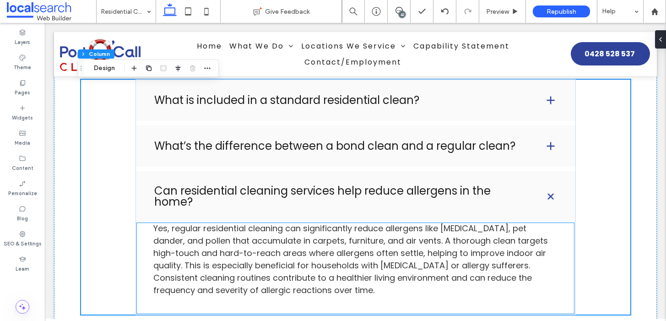
click at [521, 224] on span "Yes, regular residential cleaning can significantly reduce allergens like dust …" at bounding box center [350, 258] width 394 height 73
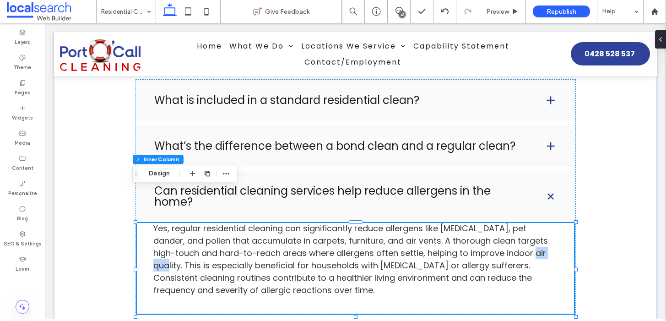
click at [521, 224] on span "Yes, regular residential cleaning can significantly reduce allergens like dust …" at bounding box center [350, 258] width 394 height 73
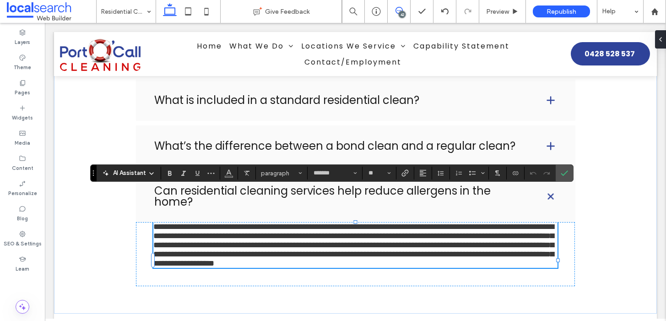
click at [397, 9] on icon at bounding box center [398, 10] width 7 height 7
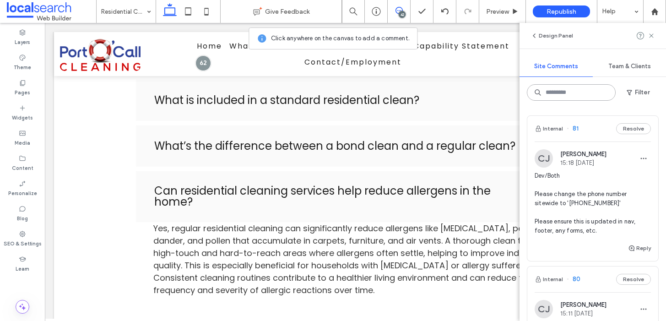
click at [563, 91] on input at bounding box center [571, 92] width 89 height 16
type input "*"
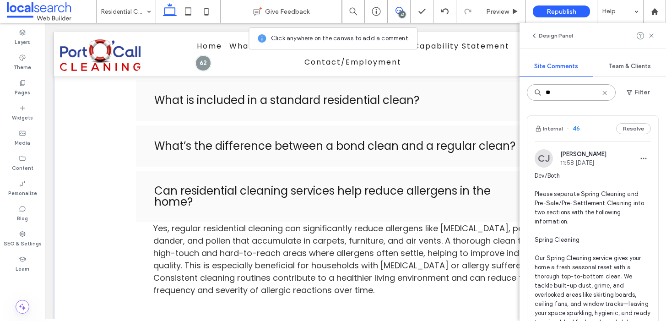
type input "**"
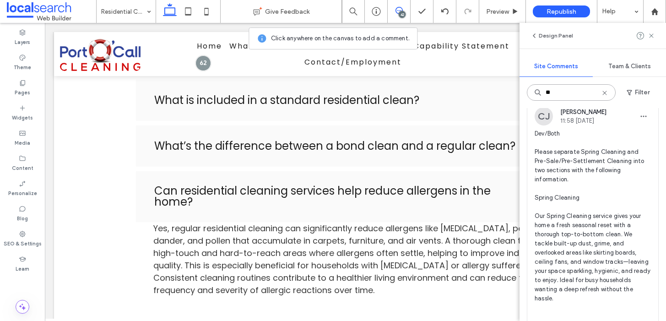
scroll to position [40, 0]
click at [648, 36] on icon at bounding box center [650, 35] width 7 height 7
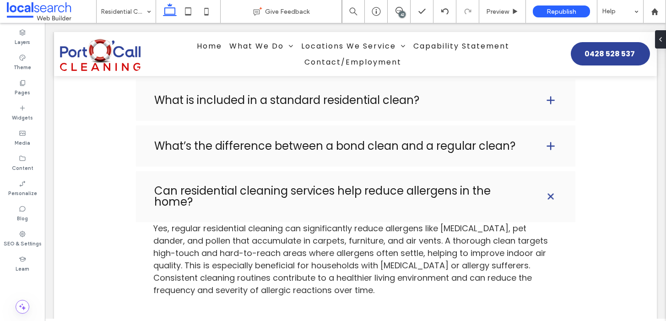
scroll to position [0, 0]
